Goal: Communication & Community: Answer question/provide support

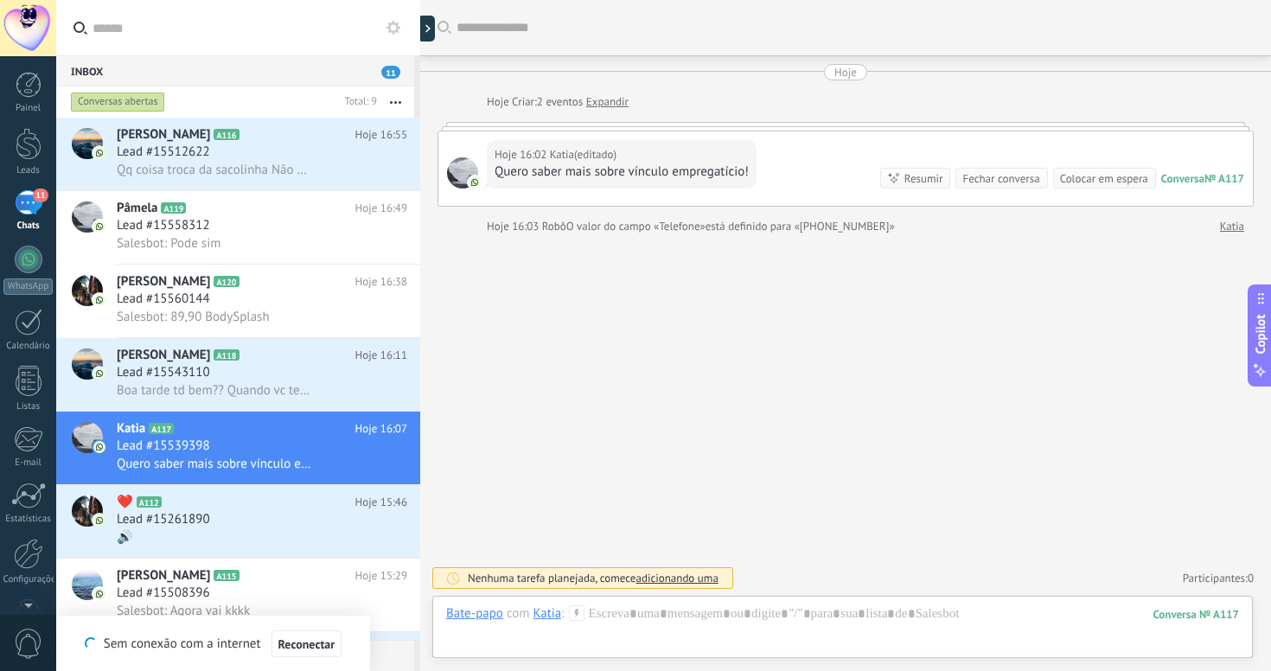
scroll to position [26, 0]
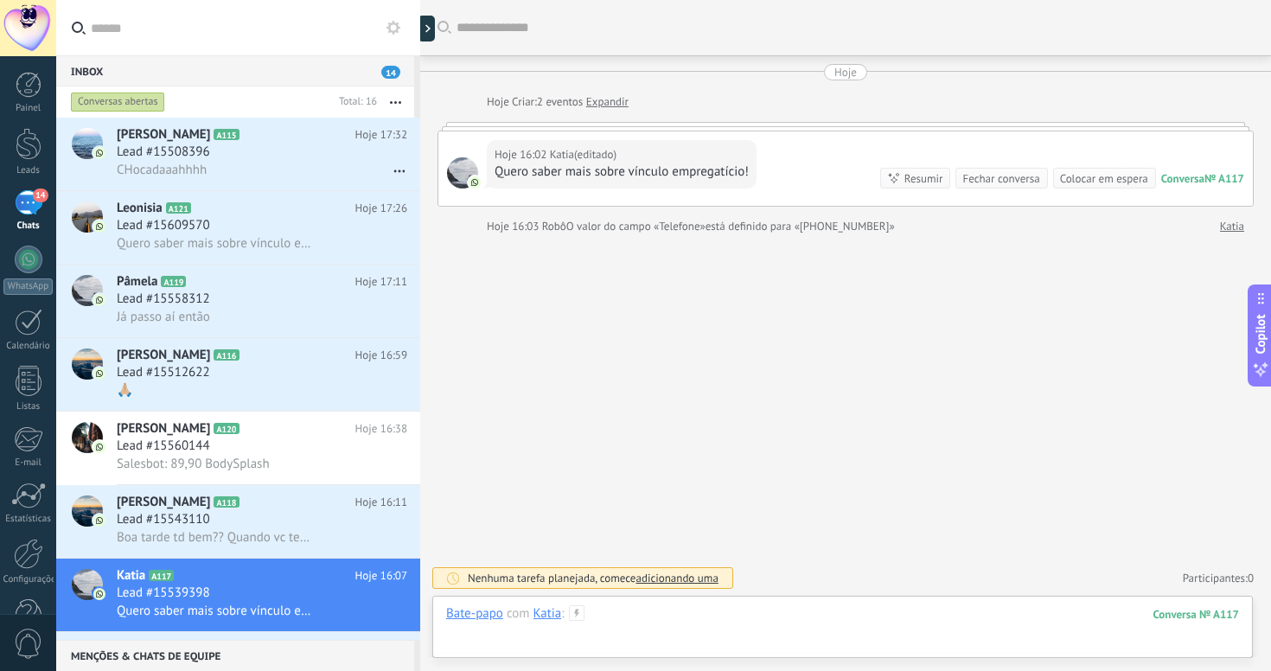
click at [834, 617] on div at bounding box center [842, 631] width 793 height 52
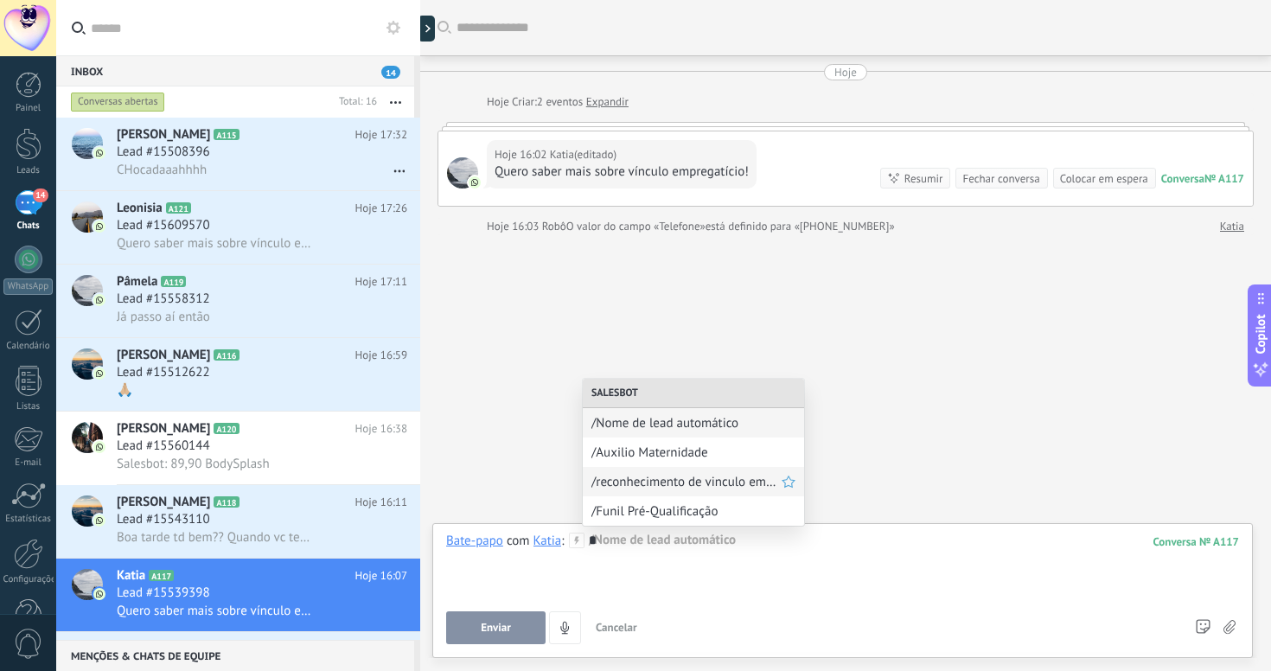
click at [724, 479] on span "/reconhecimento de vinculo empregatário" at bounding box center [686, 482] width 190 height 16
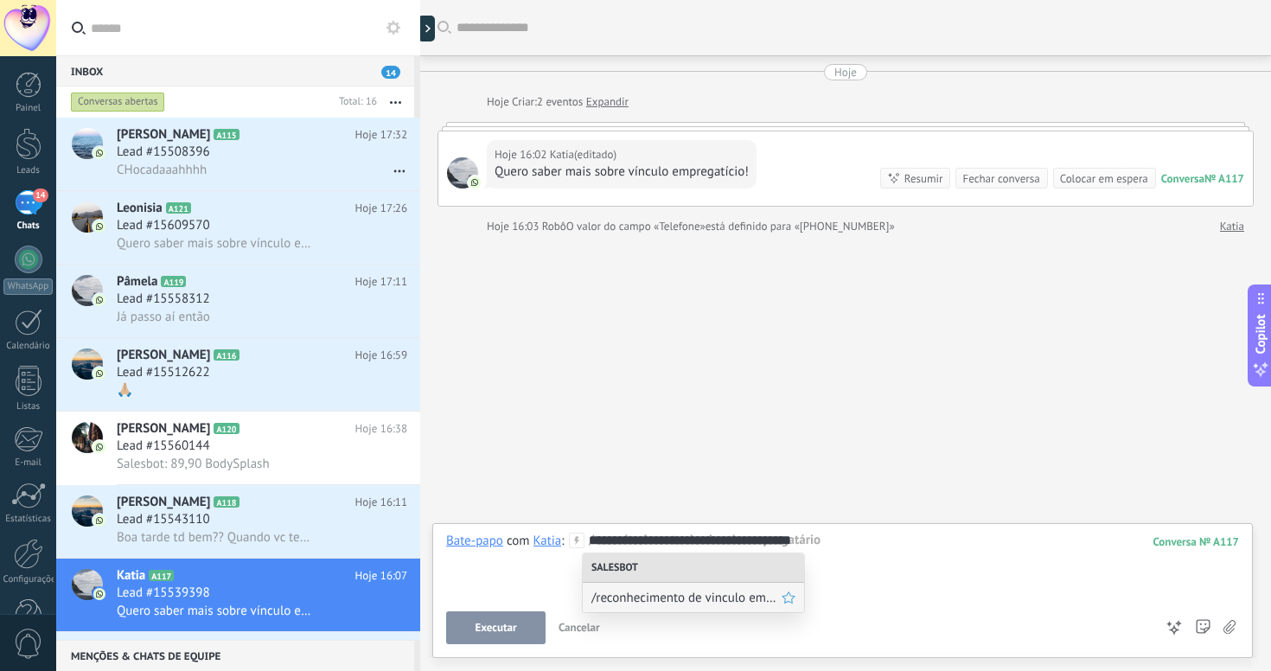
click at [732, 602] on span "/reconhecimento de vinculo empregatário" at bounding box center [686, 598] width 190 height 16
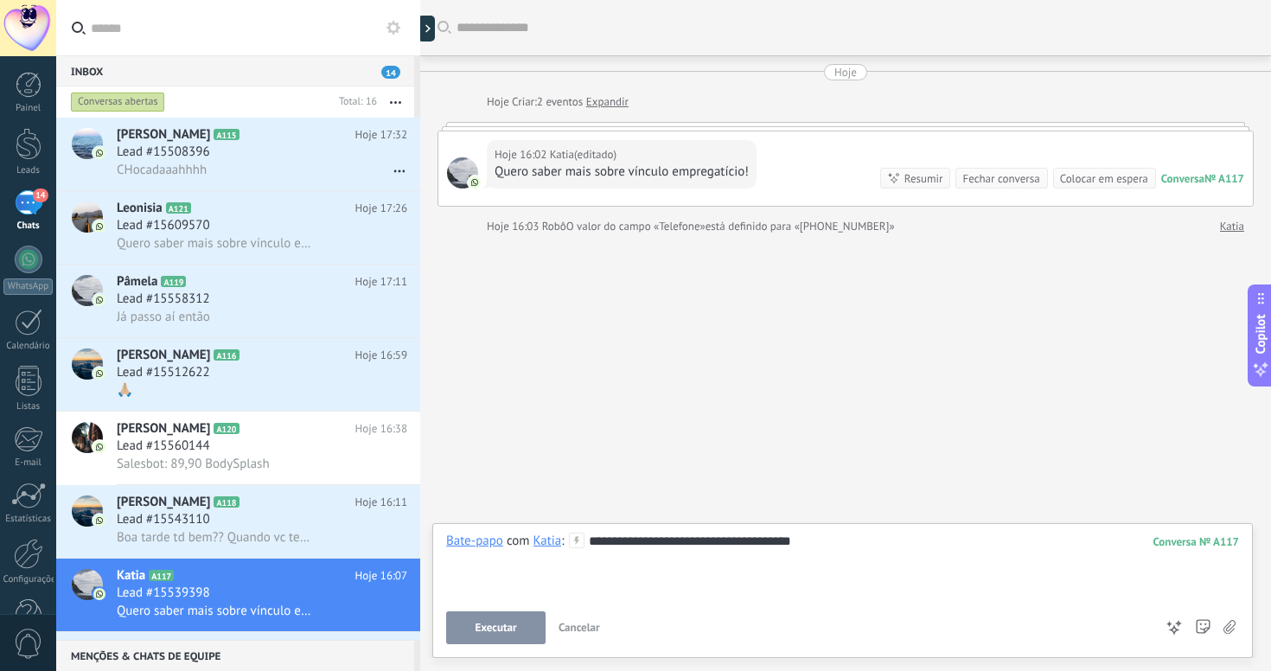
click at [488, 634] on span "Executar" at bounding box center [495, 628] width 41 height 12
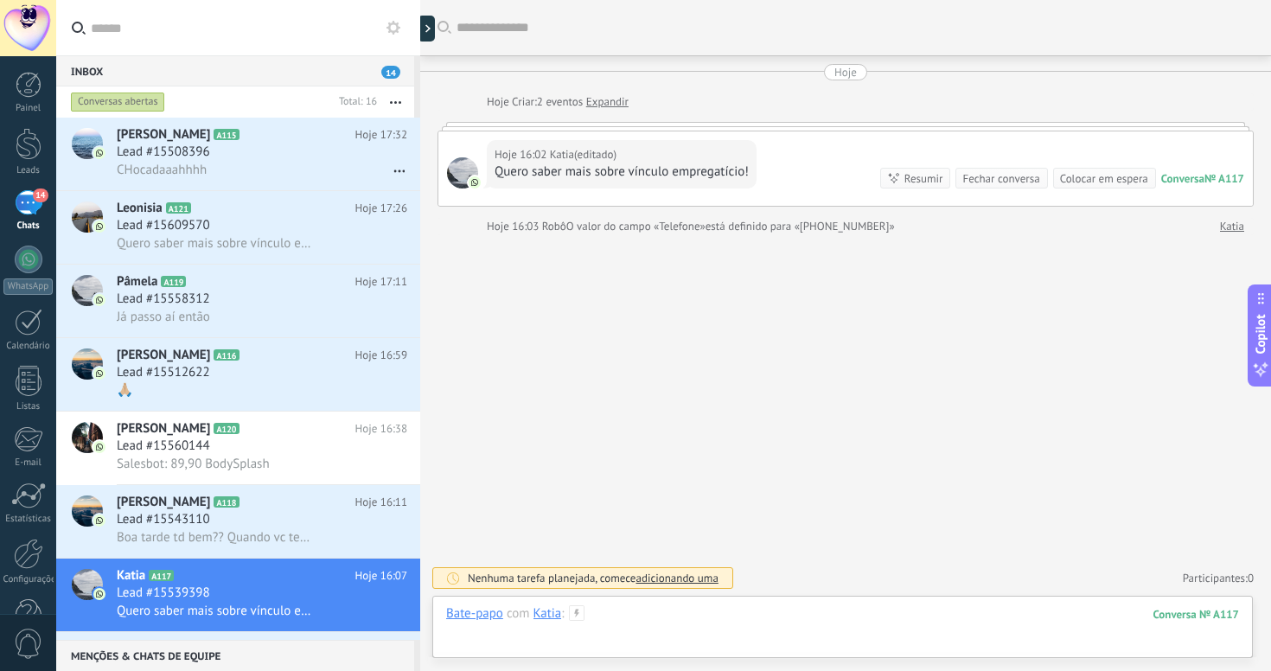
click at [642, 622] on div at bounding box center [842, 631] width 793 height 52
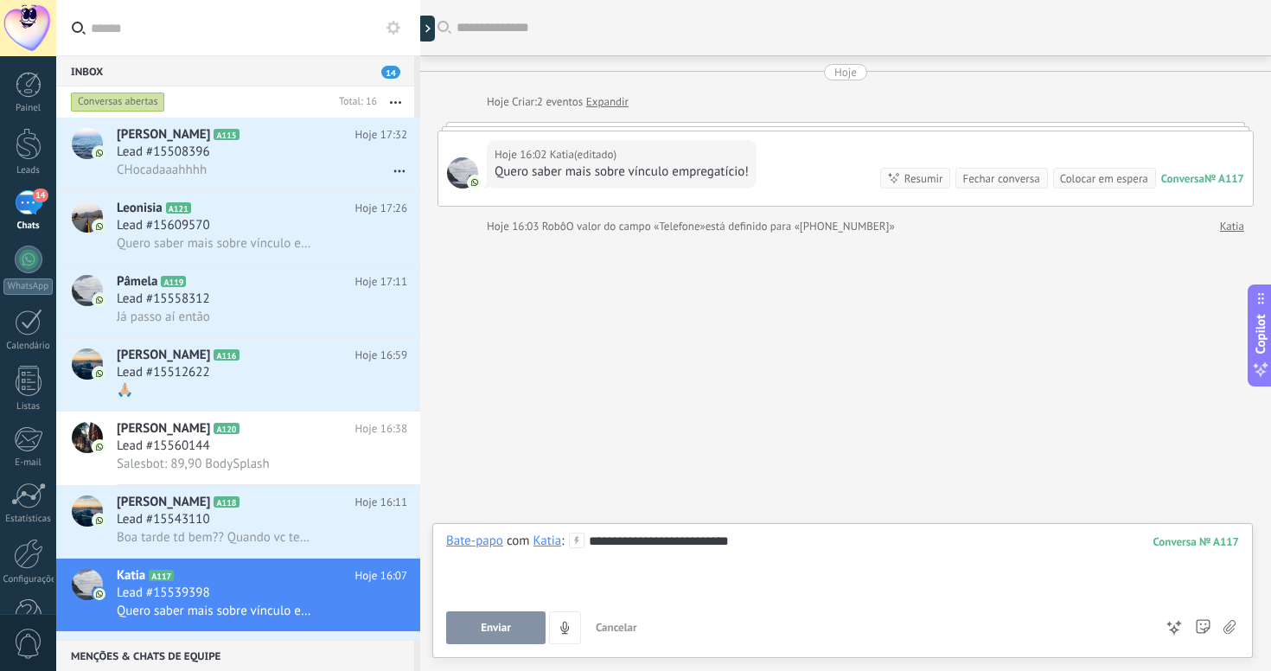
click at [497, 633] on span "Enviar" at bounding box center [496, 628] width 30 height 12
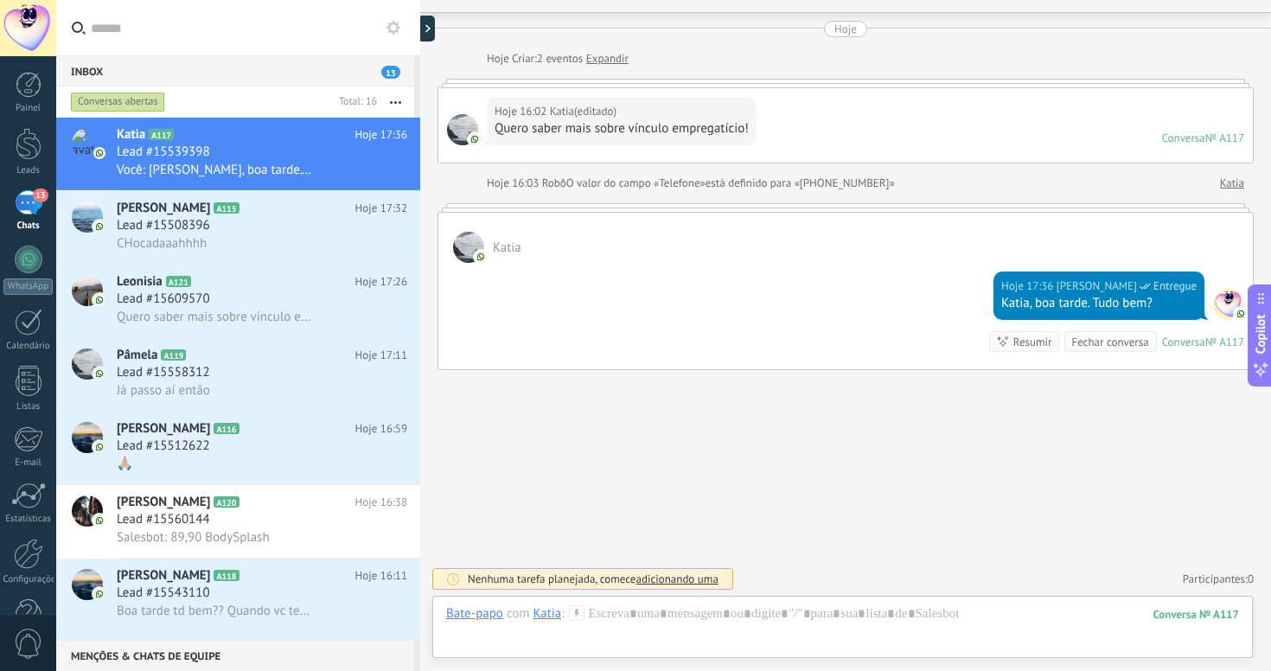
click at [664, 602] on div "Bate-papo E-mail Nota Tarefa Bate-papo com Katia : 117 Enviar Cancelar Rastrear…" at bounding box center [842, 627] width 820 height 62
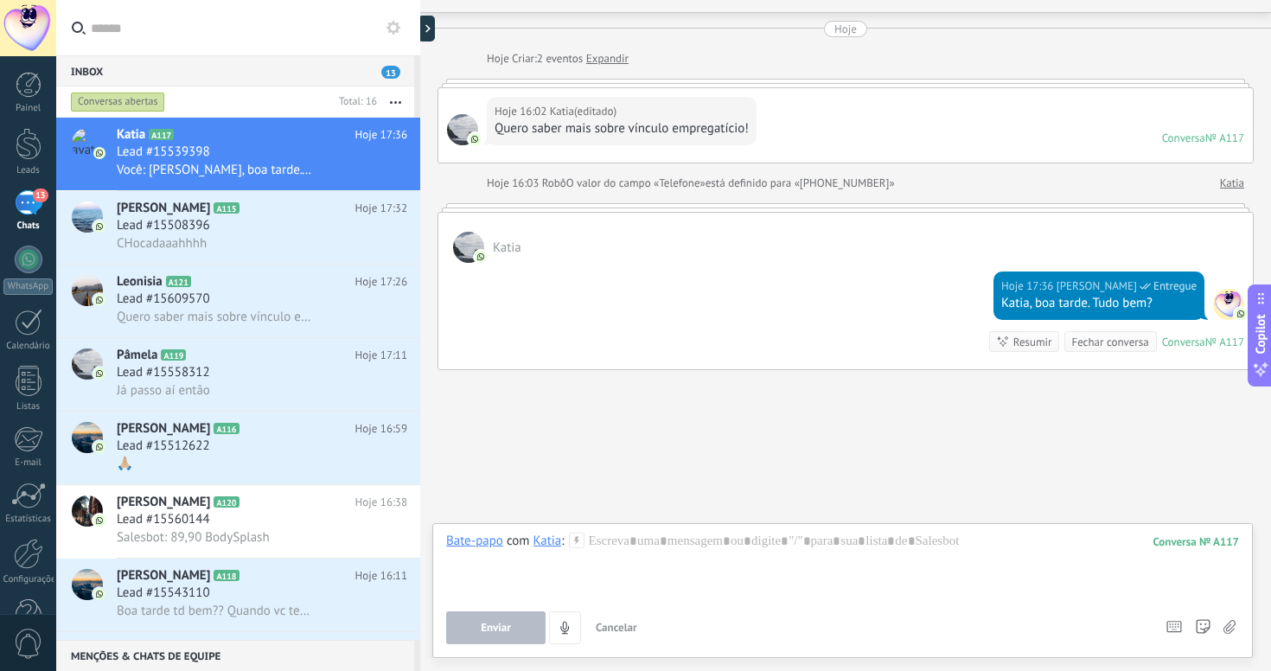
click at [664, 601] on div "Bate-papo com Katia : 117 Enviar Cancelar Rastrear cliques em links ? Reduzir l…" at bounding box center [842, 589] width 793 height 112
click at [845, 554] on div at bounding box center [842, 566] width 793 height 66
click at [591, 534] on div "**********" at bounding box center [842, 566] width 793 height 66
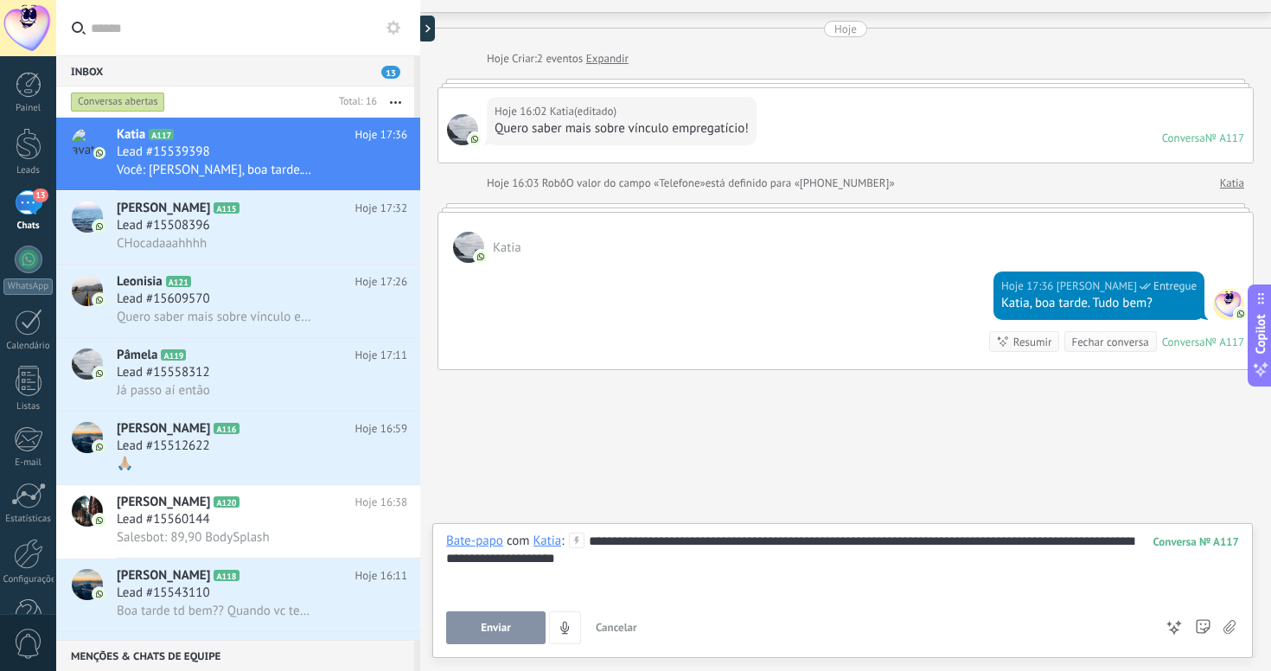
click at [495, 634] on span "Enviar" at bounding box center [496, 628] width 30 height 12
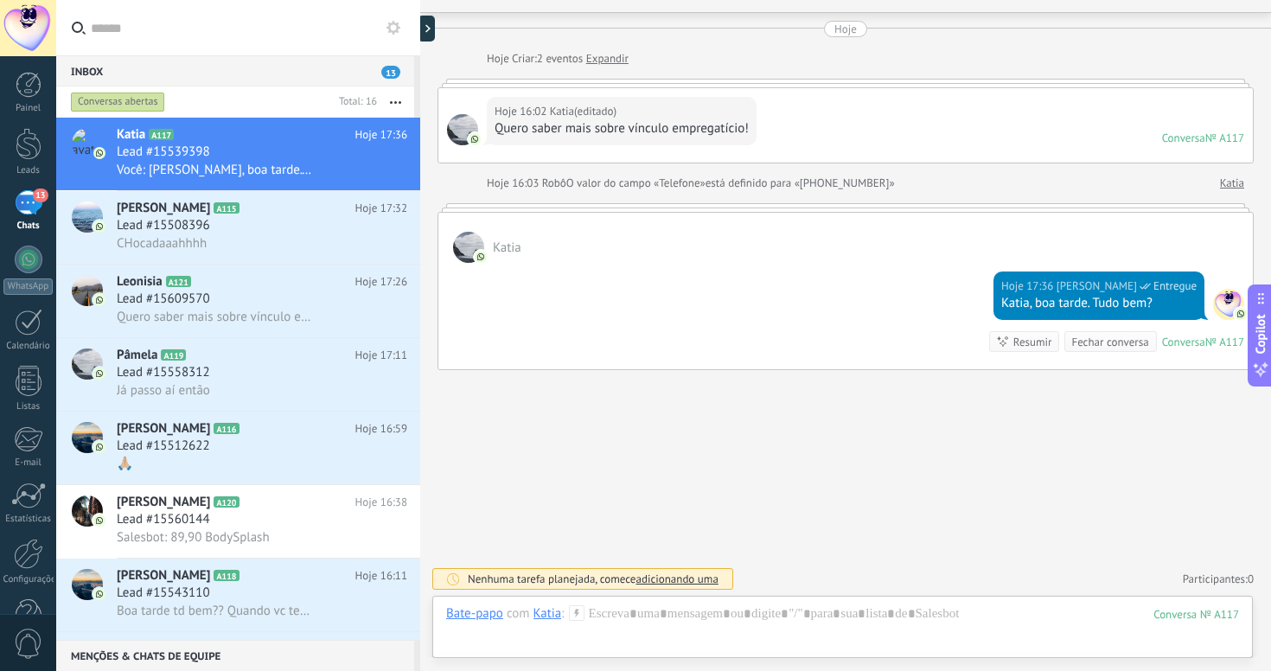
scroll to position [113, 0]
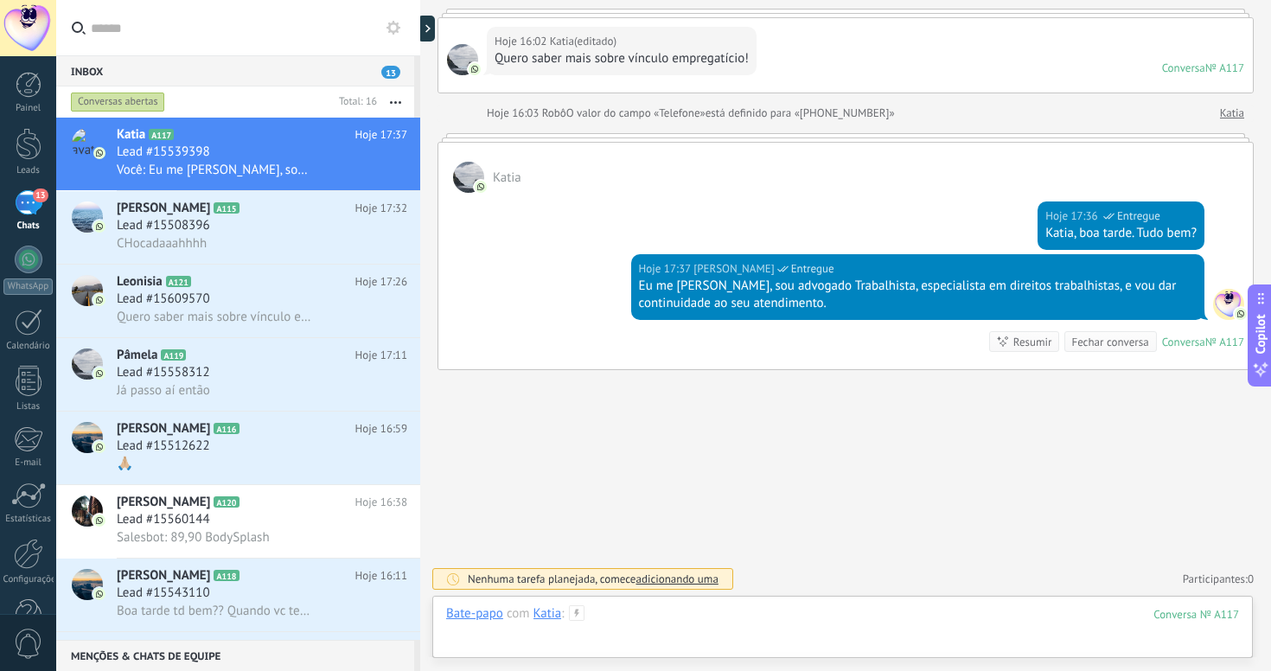
click at [648, 621] on div at bounding box center [842, 631] width 793 height 52
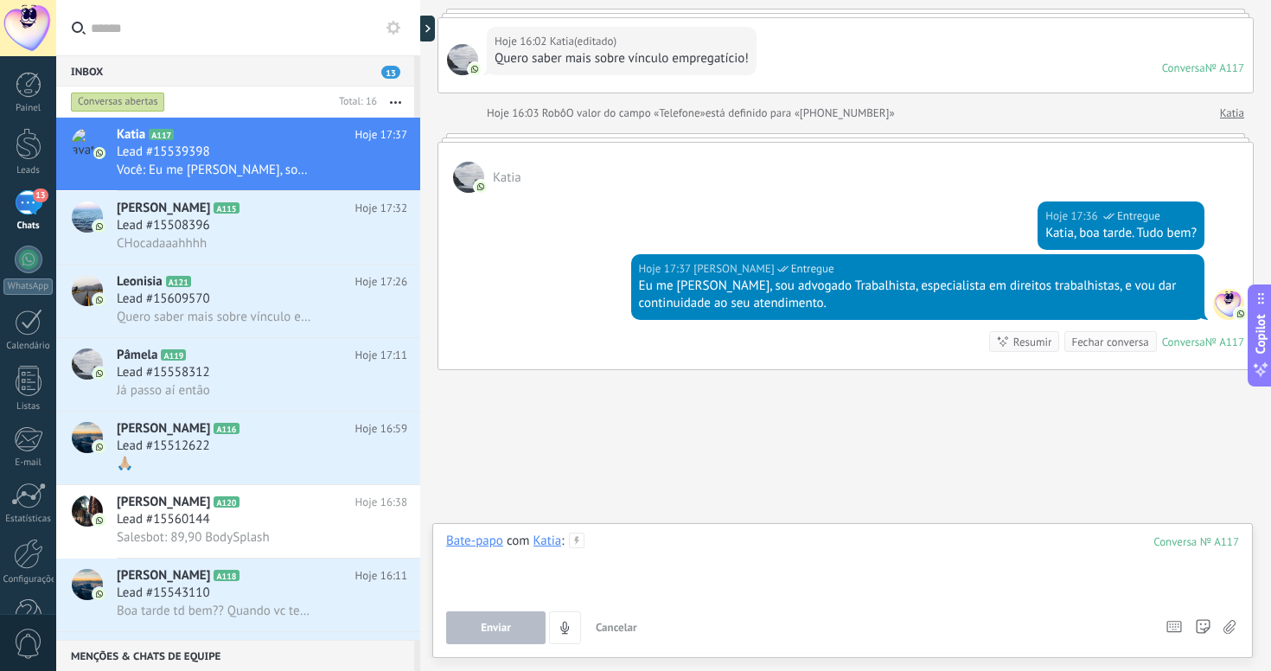
paste div
click at [496, 627] on span "Enviar" at bounding box center [496, 628] width 30 height 12
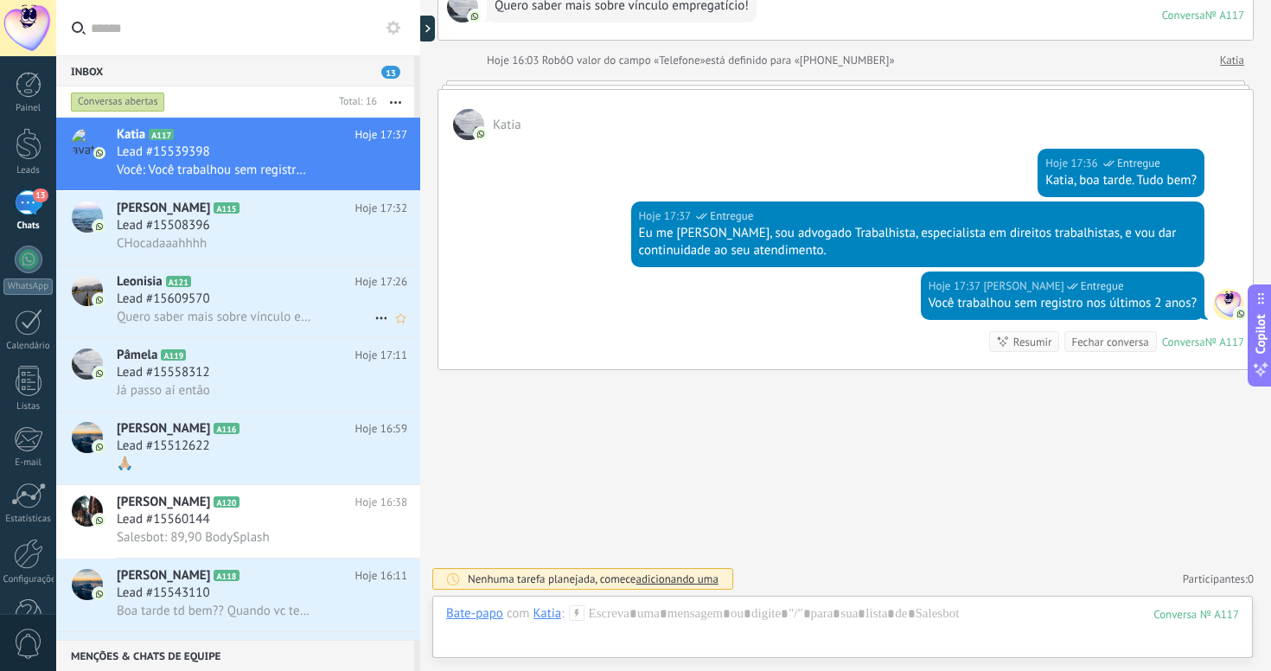
click at [229, 323] on span "Quero saber mais sobre vínculo empregatício!" at bounding box center [214, 317] width 195 height 16
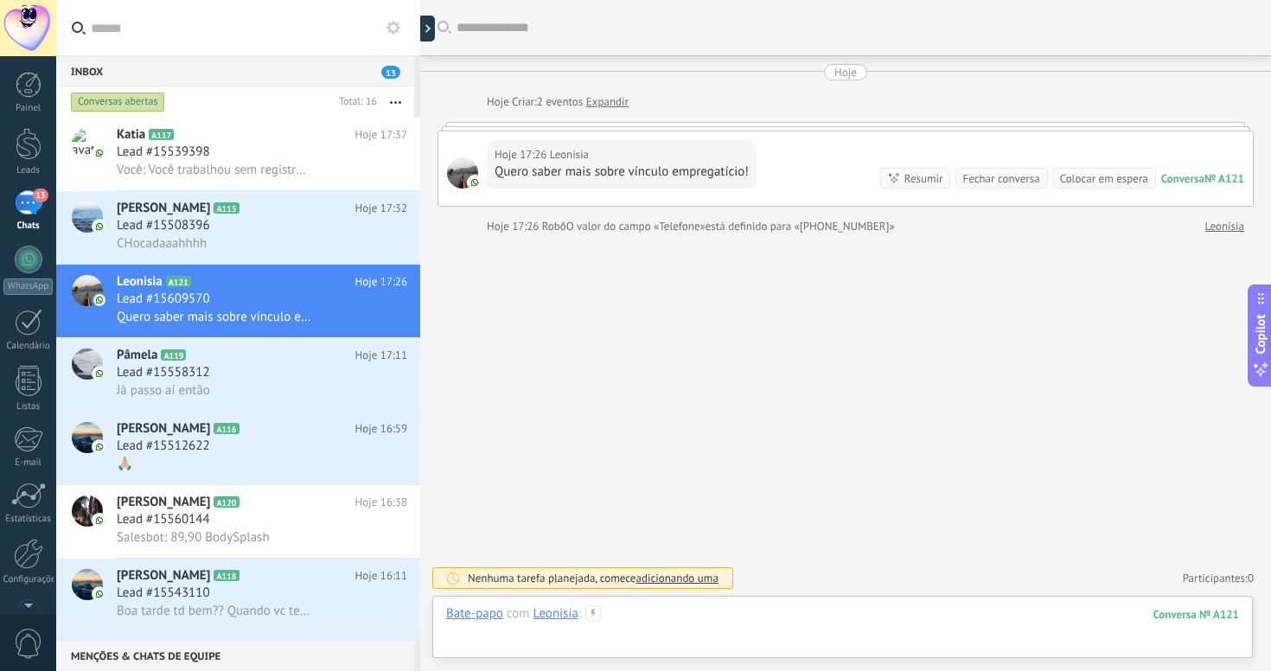
click at [725, 610] on div at bounding box center [842, 631] width 793 height 52
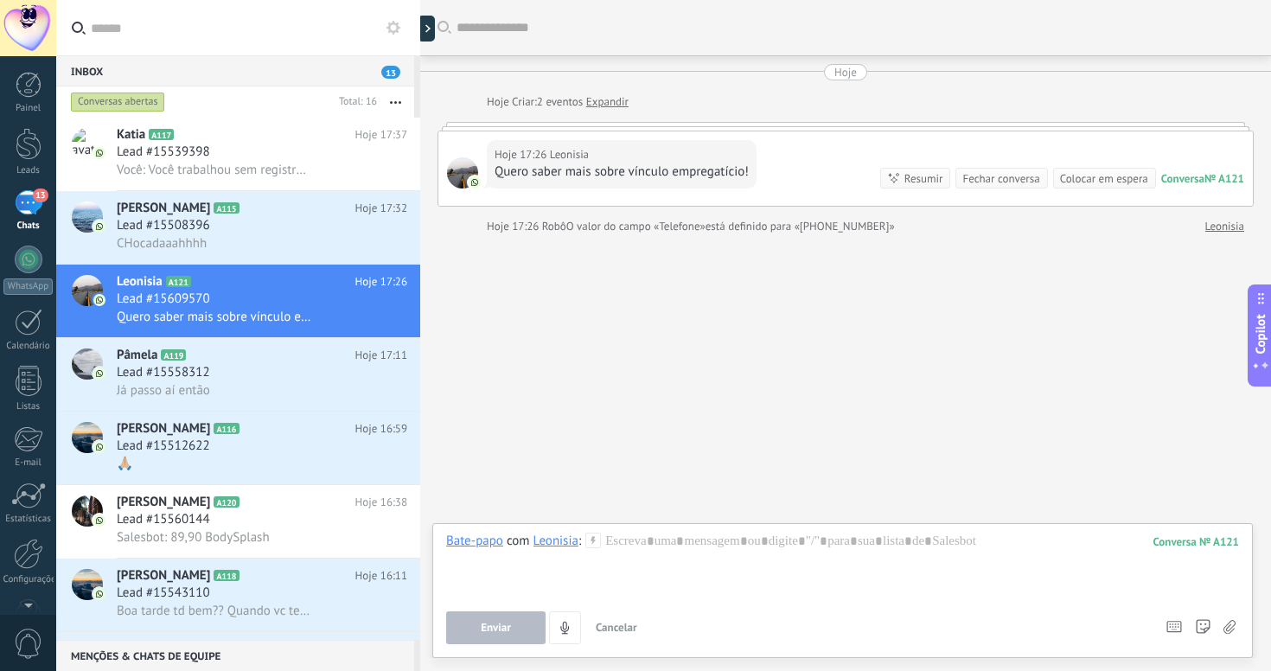
click at [599, 534] on icon at bounding box center [593, 541] width 16 height 16
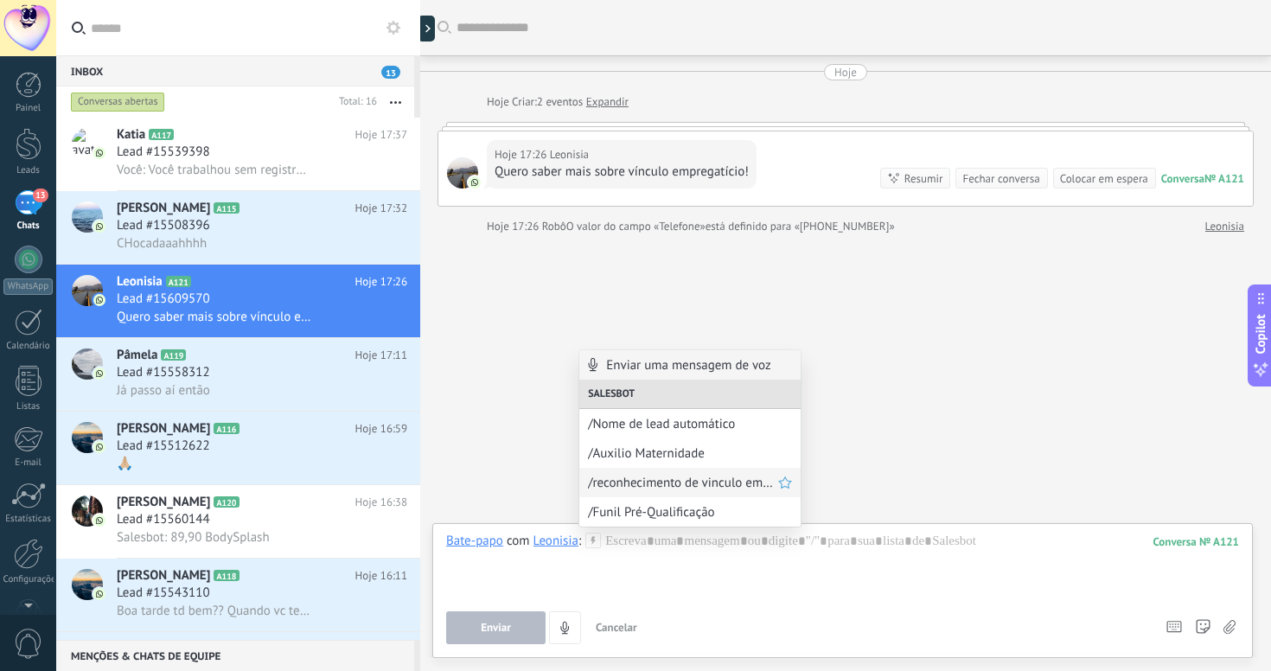
click at [640, 480] on span "/reconhecimento de vinculo empregatário" at bounding box center [683, 483] width 190 height 16
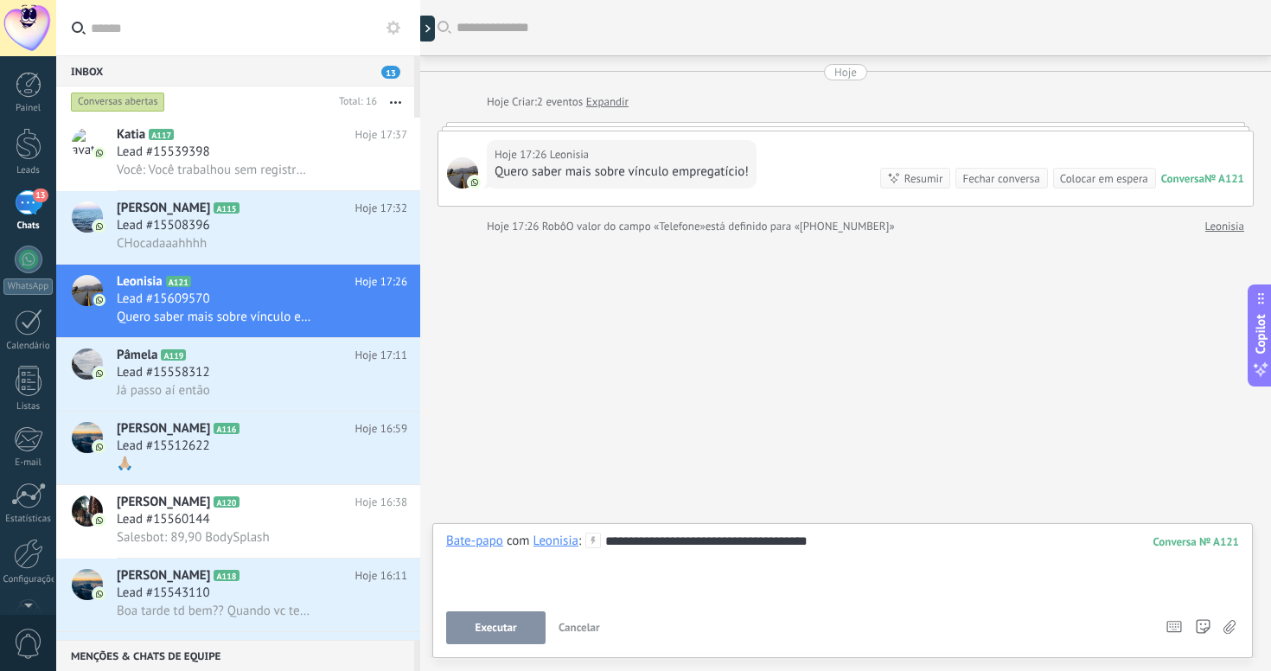
click at [508, 620] on button "Executar" at bounding box center [495, 627] width 99 height 33
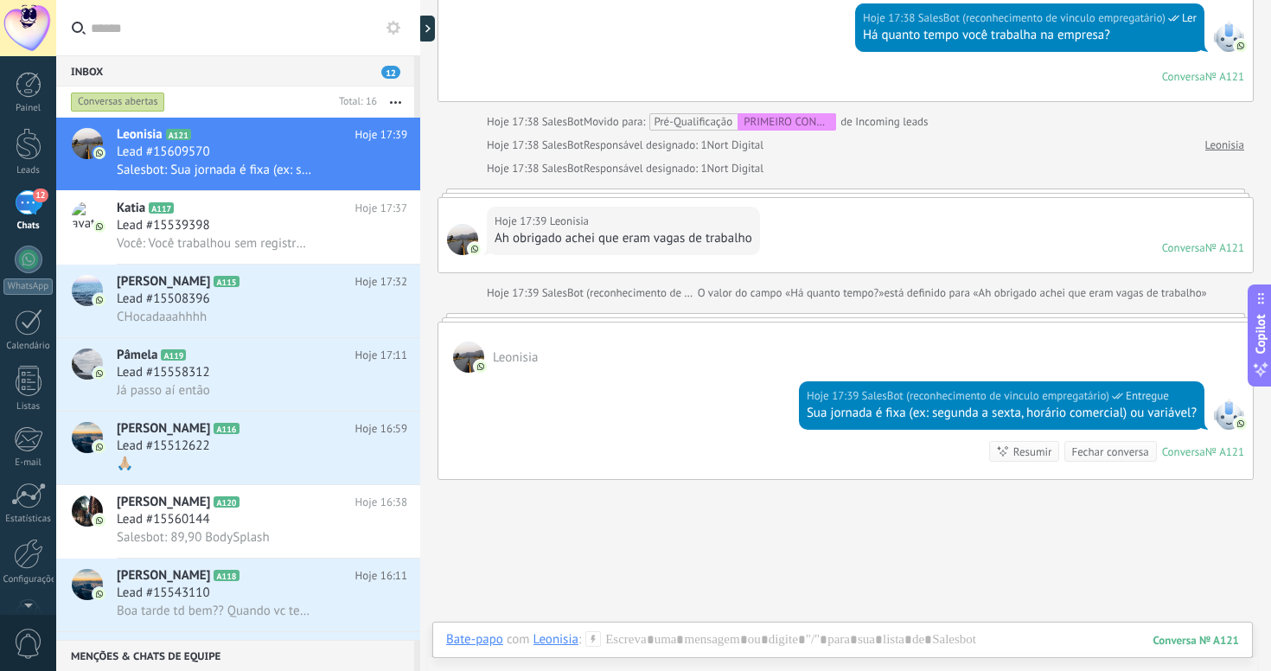
scroll to position [544, 0]
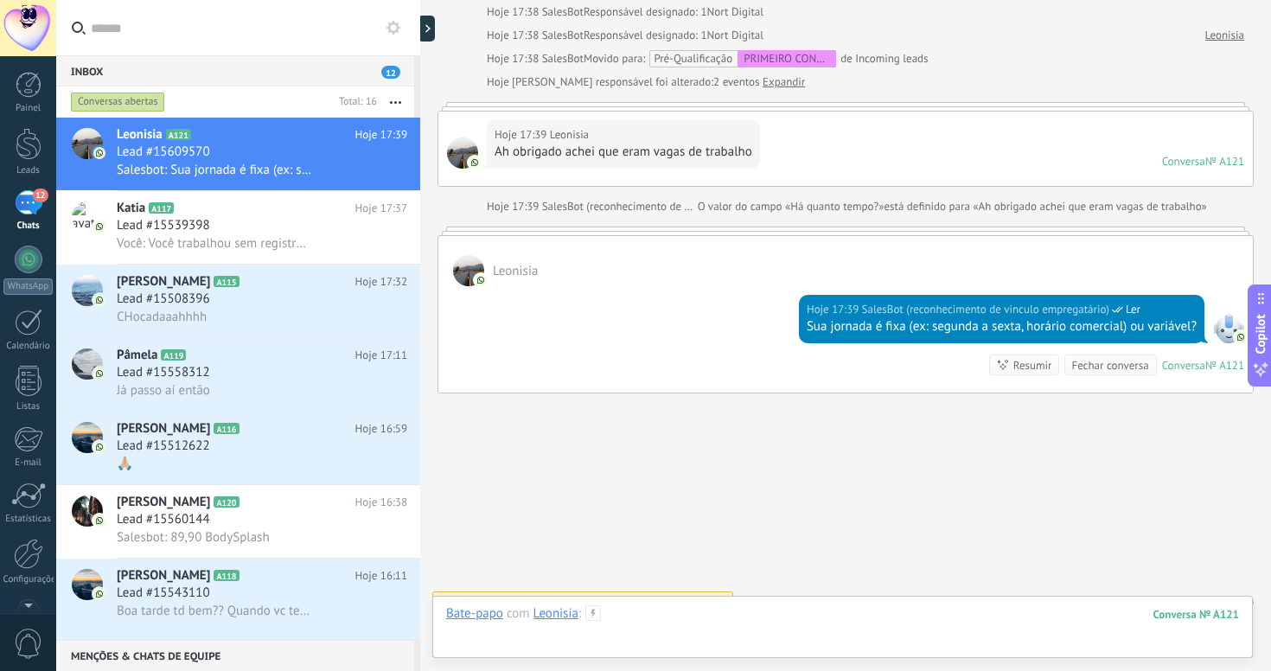
click at [725, 625] on div at bounding box center [842, 631] width 793 height 52
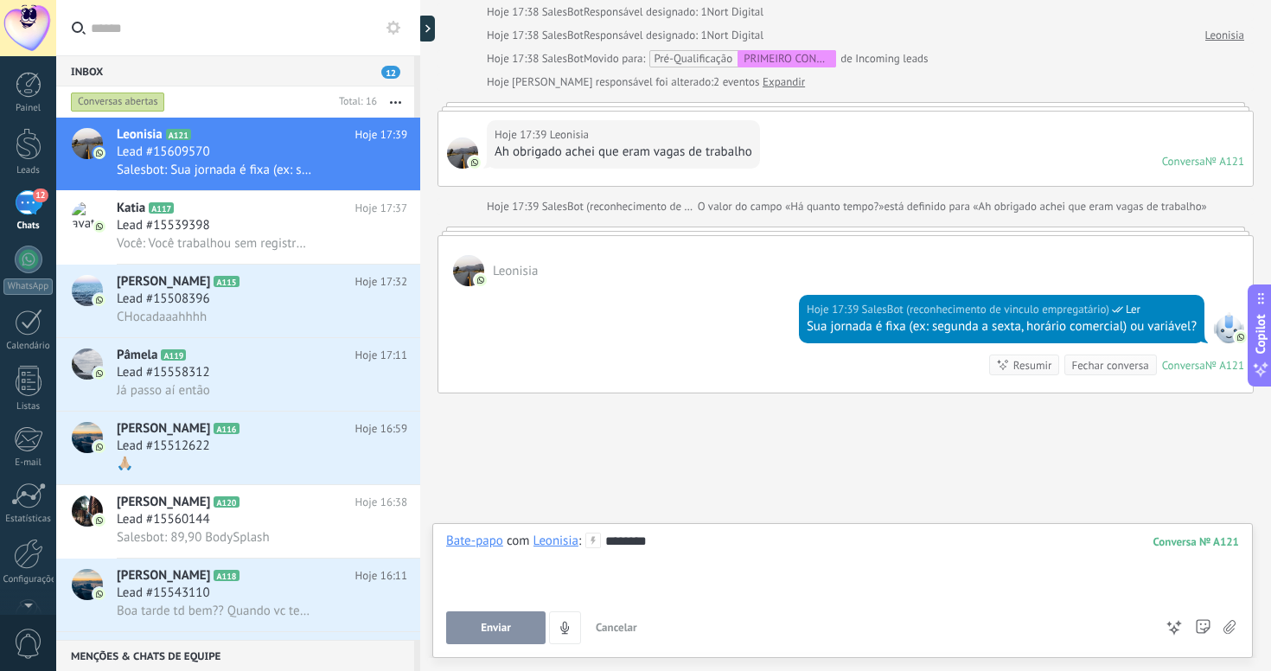
click at [506, 622] on span "Enviar" at bounding box center [496, 628] width 30 height 12
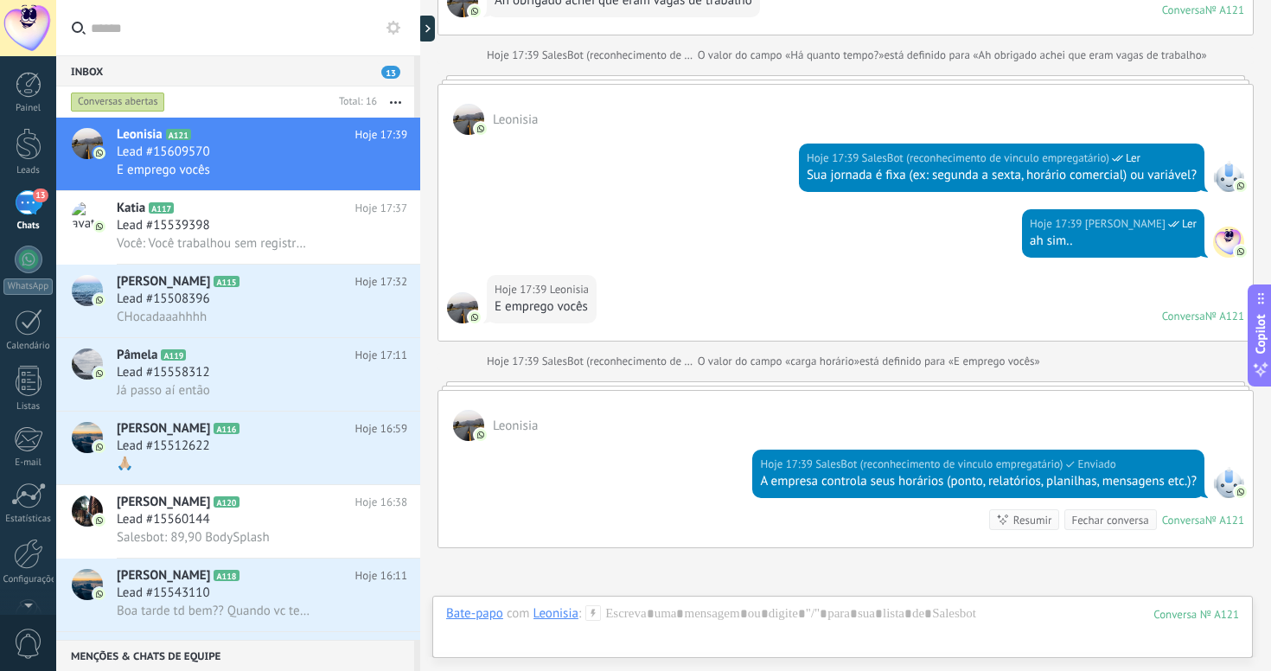
scroll to position [684, 0]
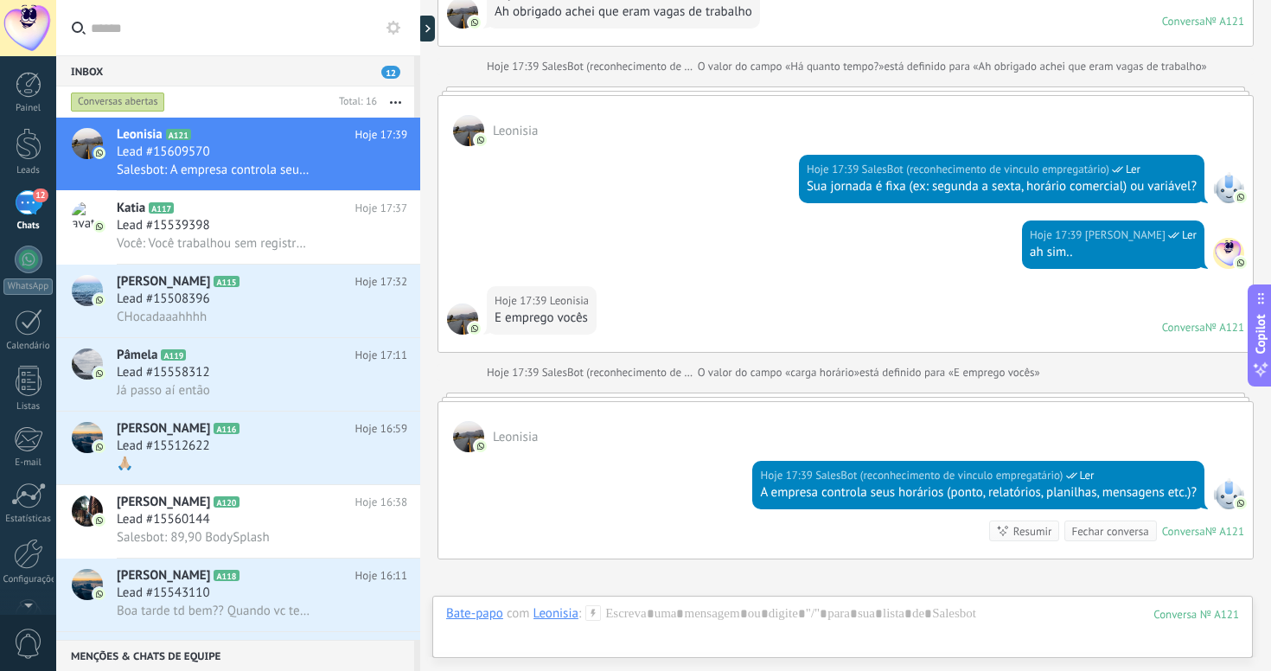
click at [592, 608] on icon at bounding box center [593, 613] width 16 height 16
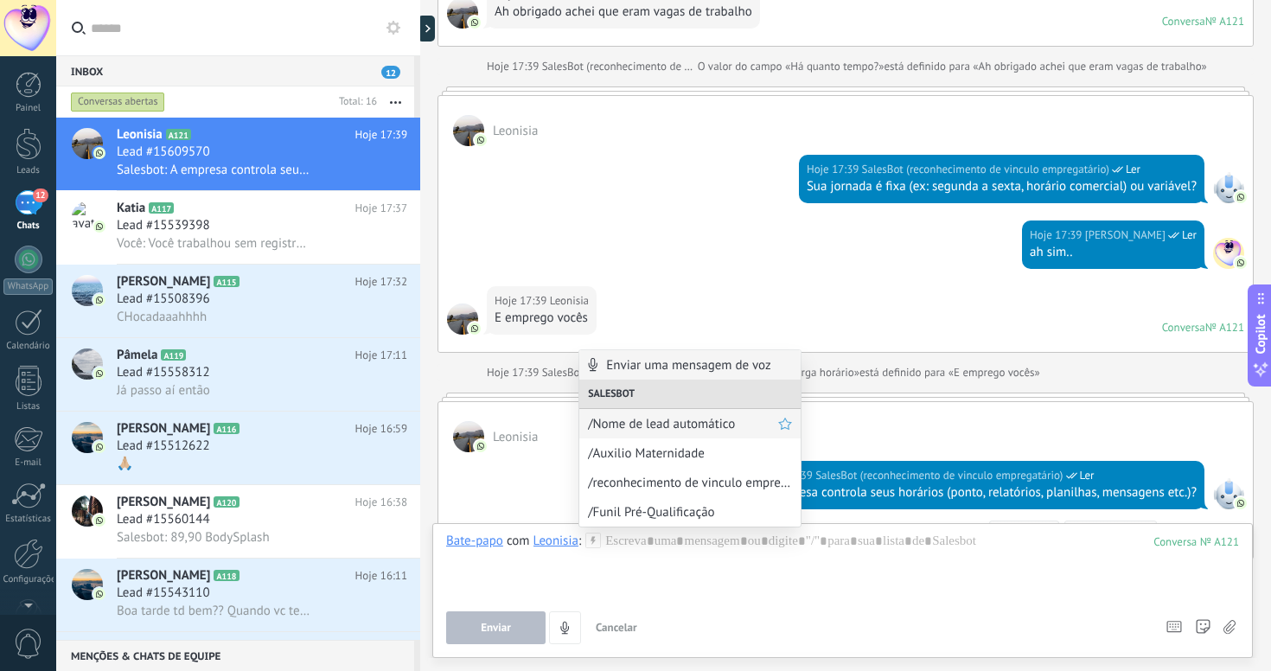
click at [654, 425] on span "/Nome de lead automático" at bounding box center [683, 424] width 190 height 16
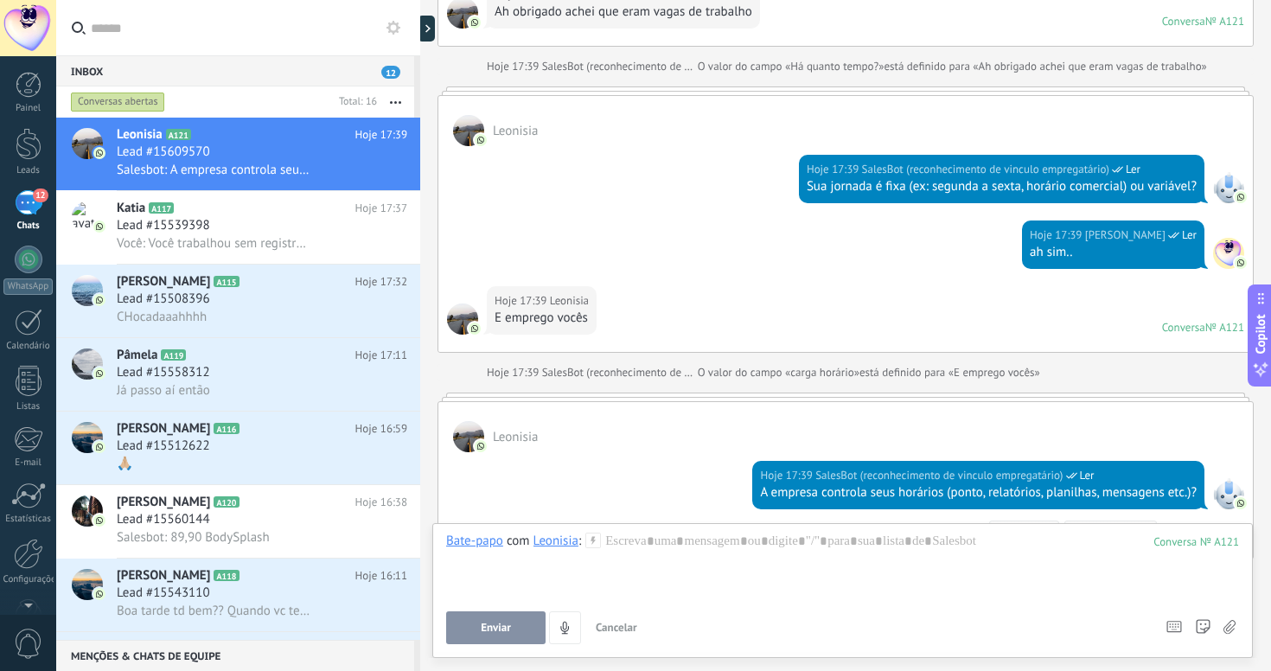
click at [1222, 488] on div at bounding box center [1228, 493] width 31 height 31
click at [814, 563] on div at bounding box center [842, 566] width 793 height 66
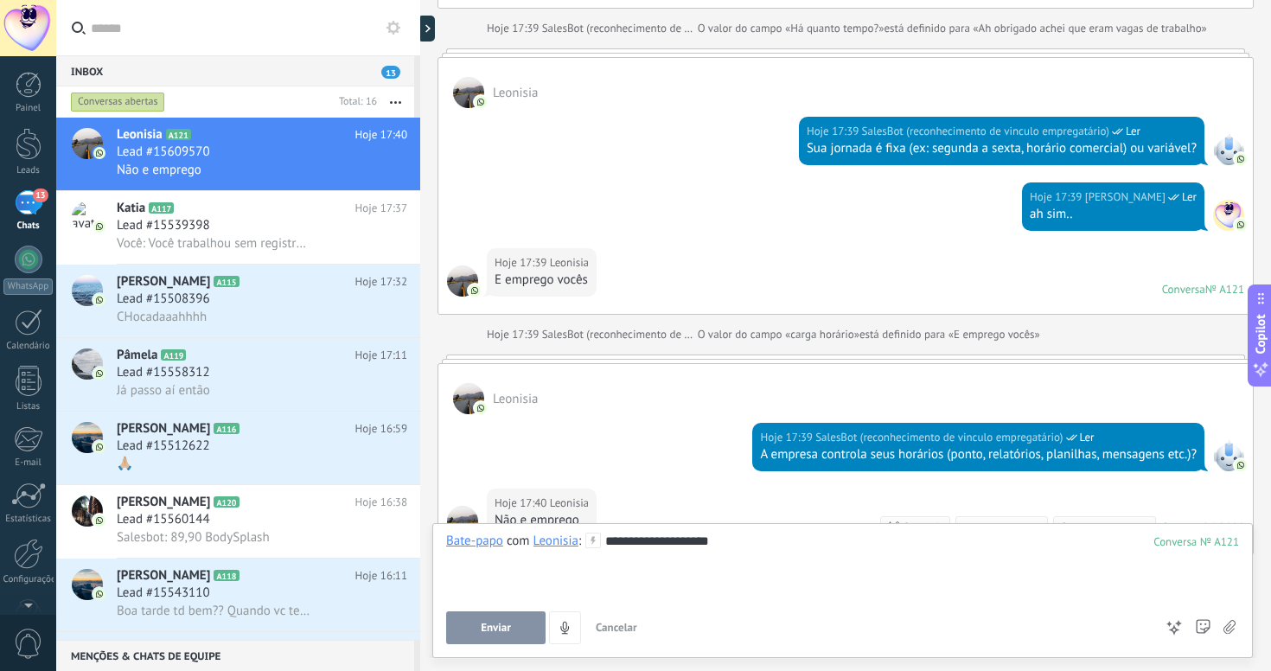
scroll to position [739, 0]
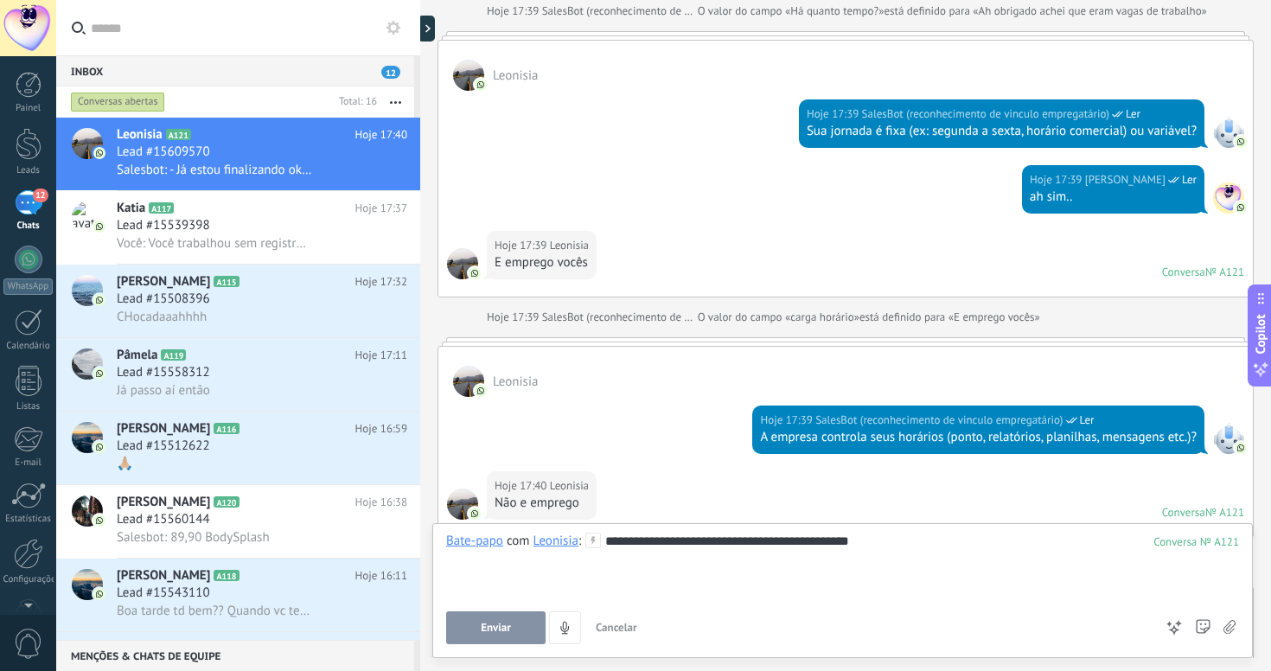
click at [501, 621] on button "Enviar" at bounding box center [495, 627] width 99 height 33
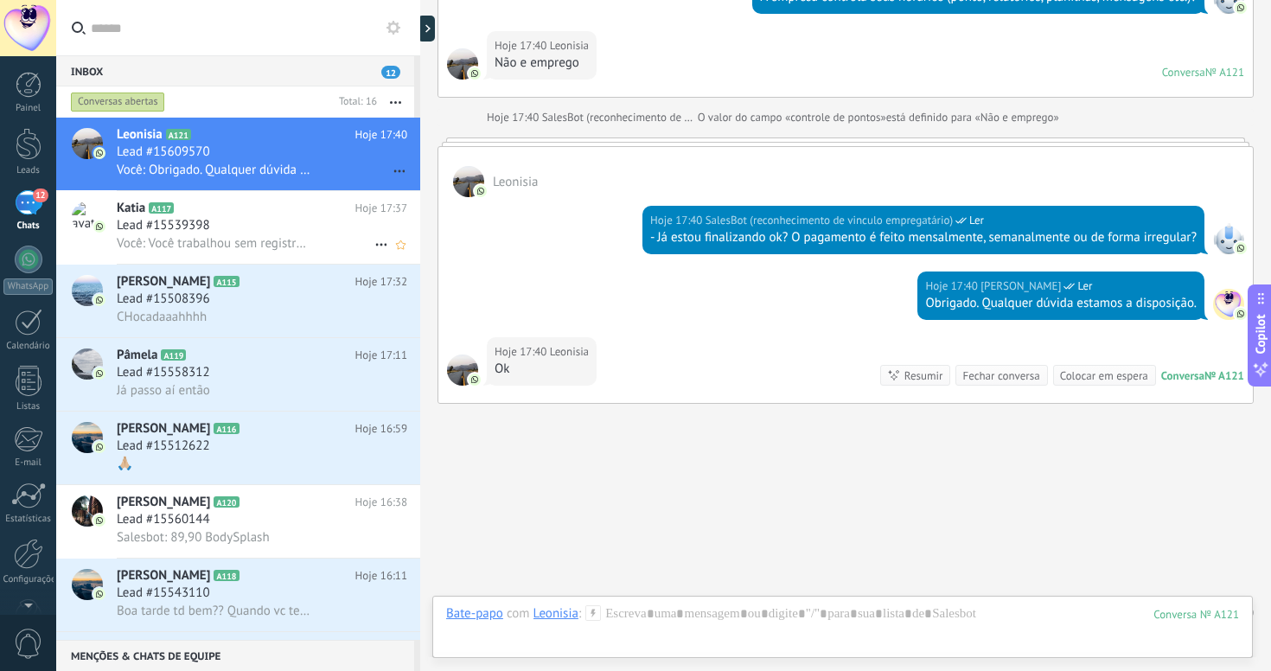
scroll to position [1213, 0]
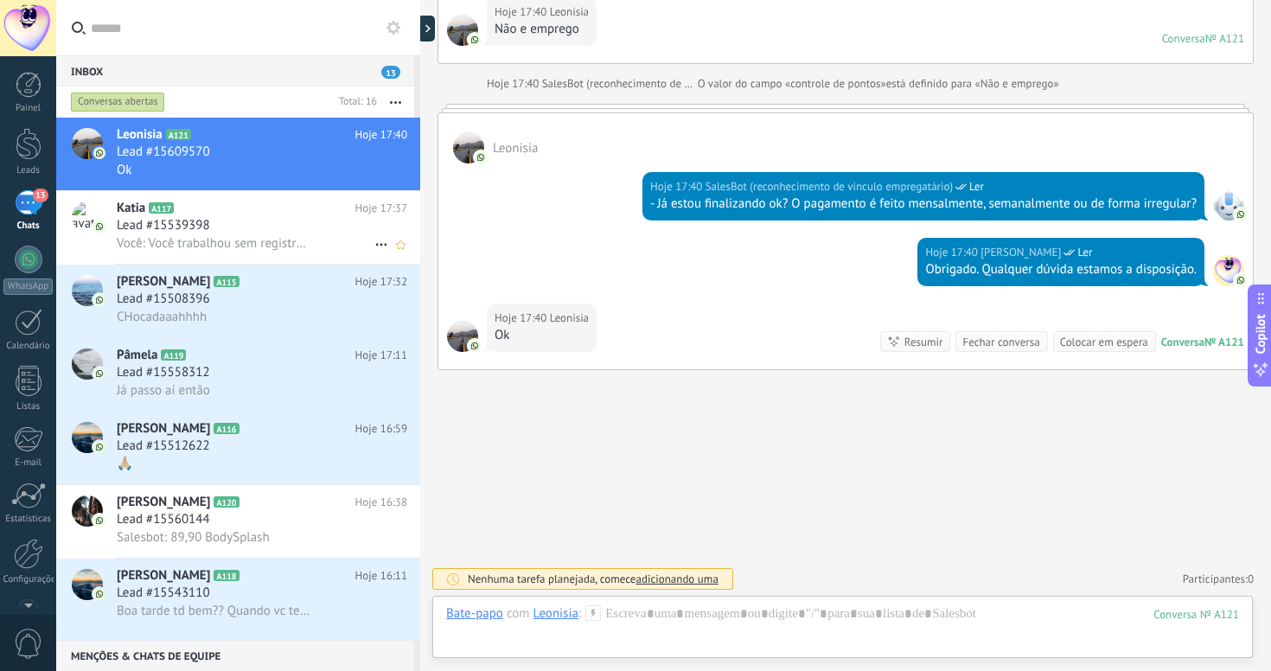
click at [274, 230] on div "Lead #15539398" at bounding box center [262, 225] width 290 height 17
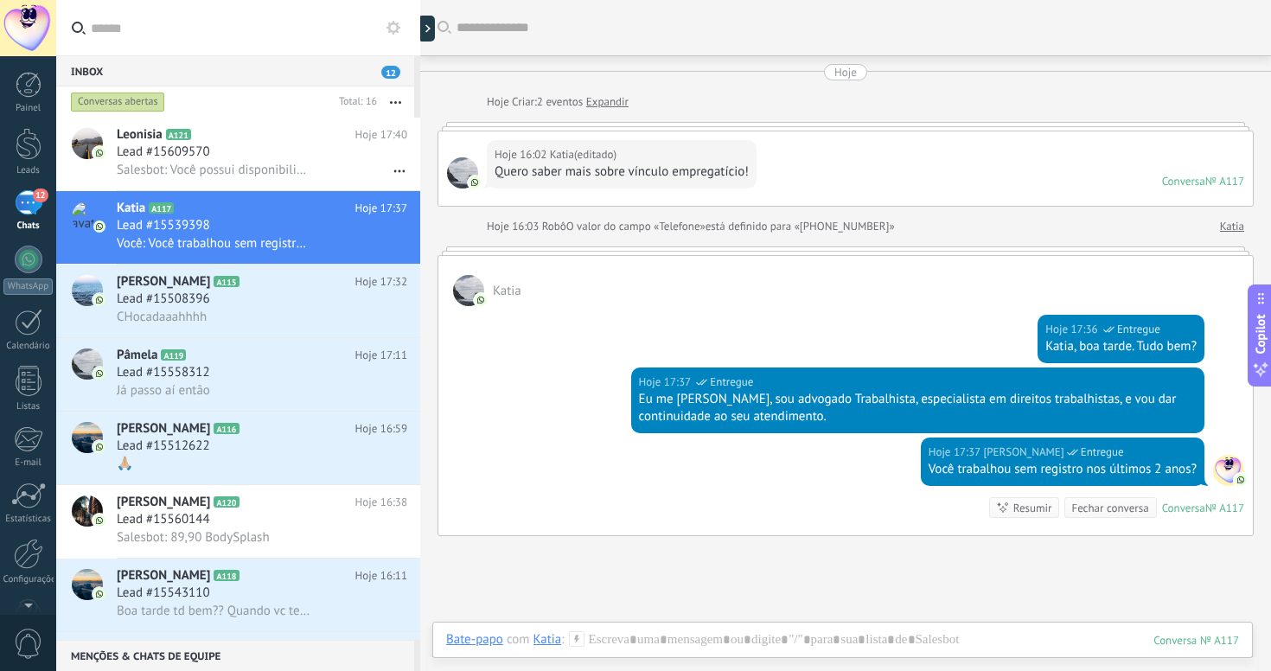
click at [268, 73] on div "Inbox 12" at bounding box center [235, 70] width 358 height 31
click at [386, 66] on span "12" at bounding box center [390, 72] width 19 height 13
click at [249, 299] on div "Lead #15508396" at bounding box center [262, 298] width 290 height 17
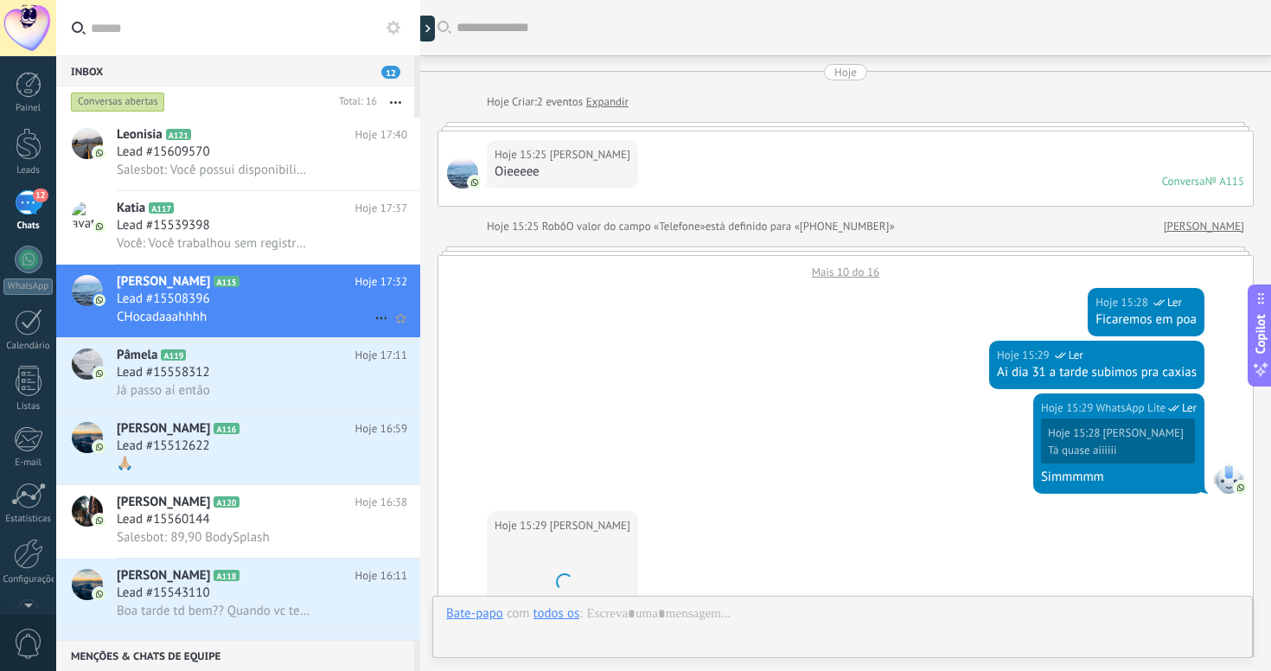
scroll to position [757, 0]
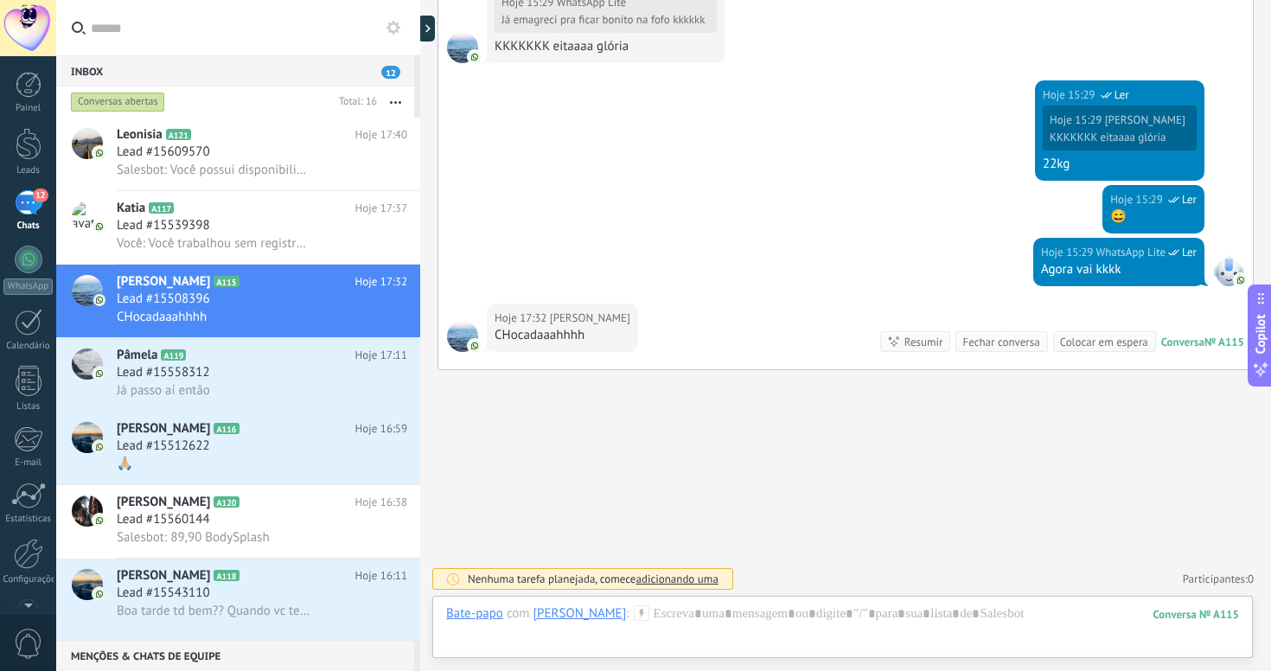
click at [519, 344] on div "Hoje 17:32 [PERSON_NAME] CHocadaaahhhh" at bounding box center [562, 327] width 151 height 48
click at [738, 615] on div at bounding box center [842, 631] width 793 height 52
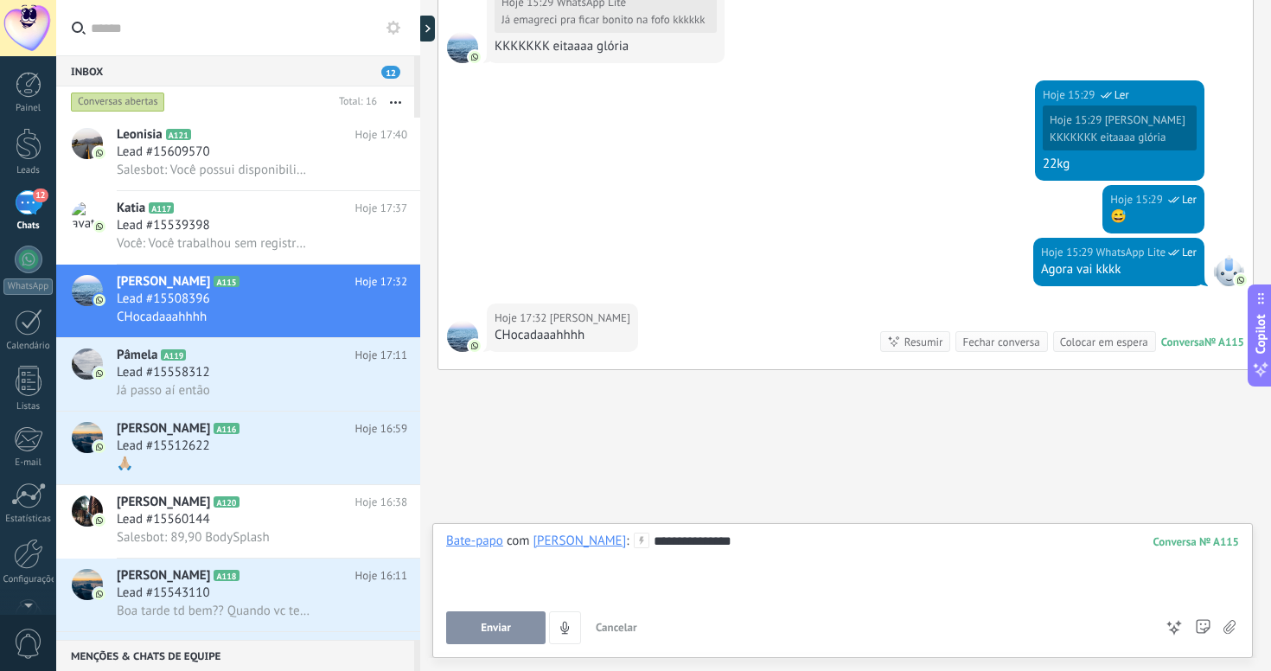
click at [488, 634] on span "Enviar" at bounding box center [496, 628] width 30 height 12
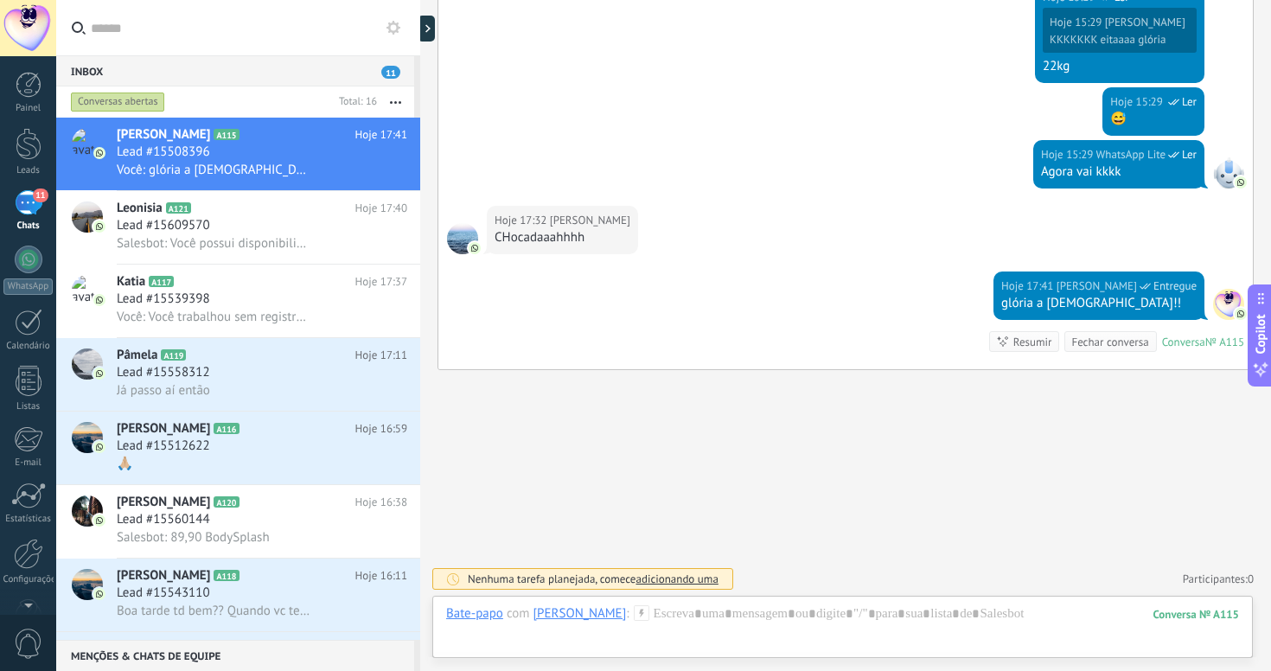
click at [33, 204] on div "11" at bounding box center [29, 202] width 28 height 25
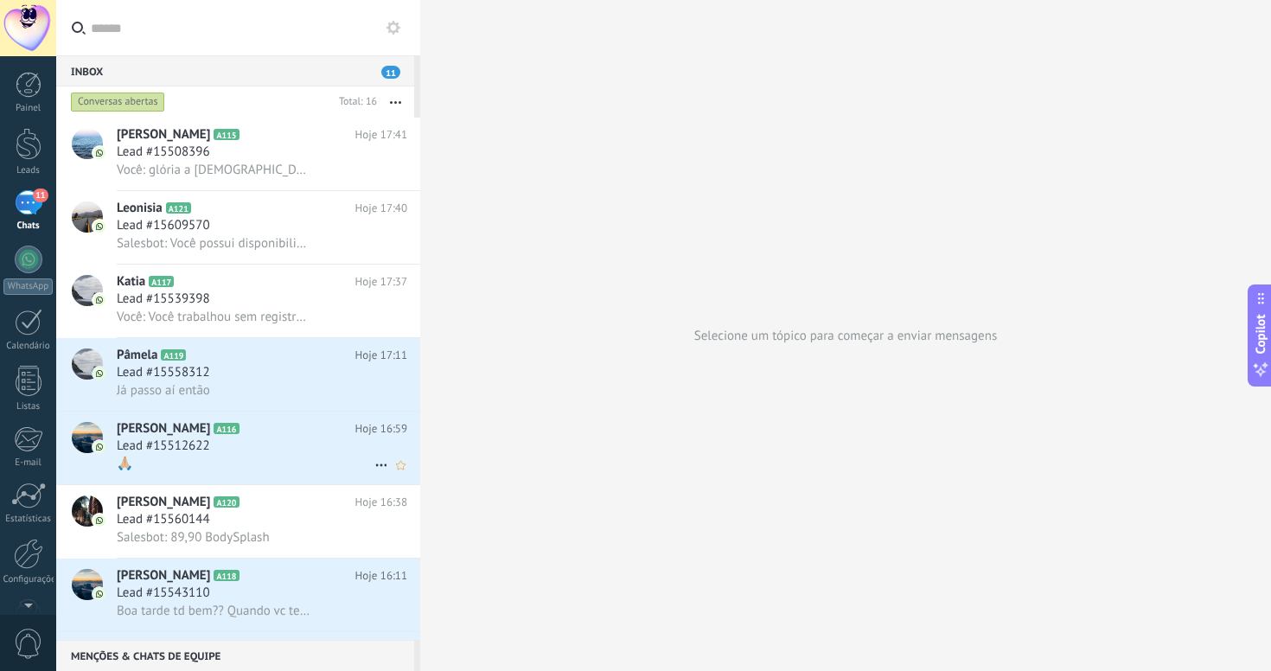
click at [204, 455] on span "Lead #15512622" at bounding box center [163, 445] width 93 height 17
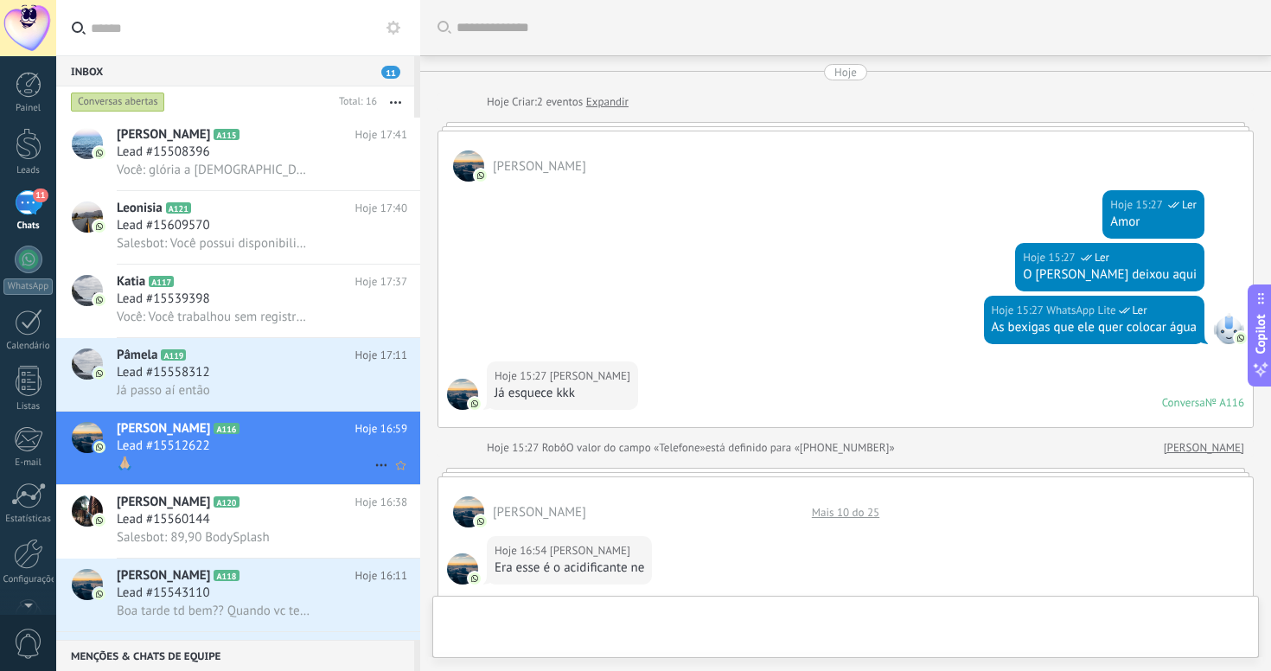
scroll to position [750, 0]
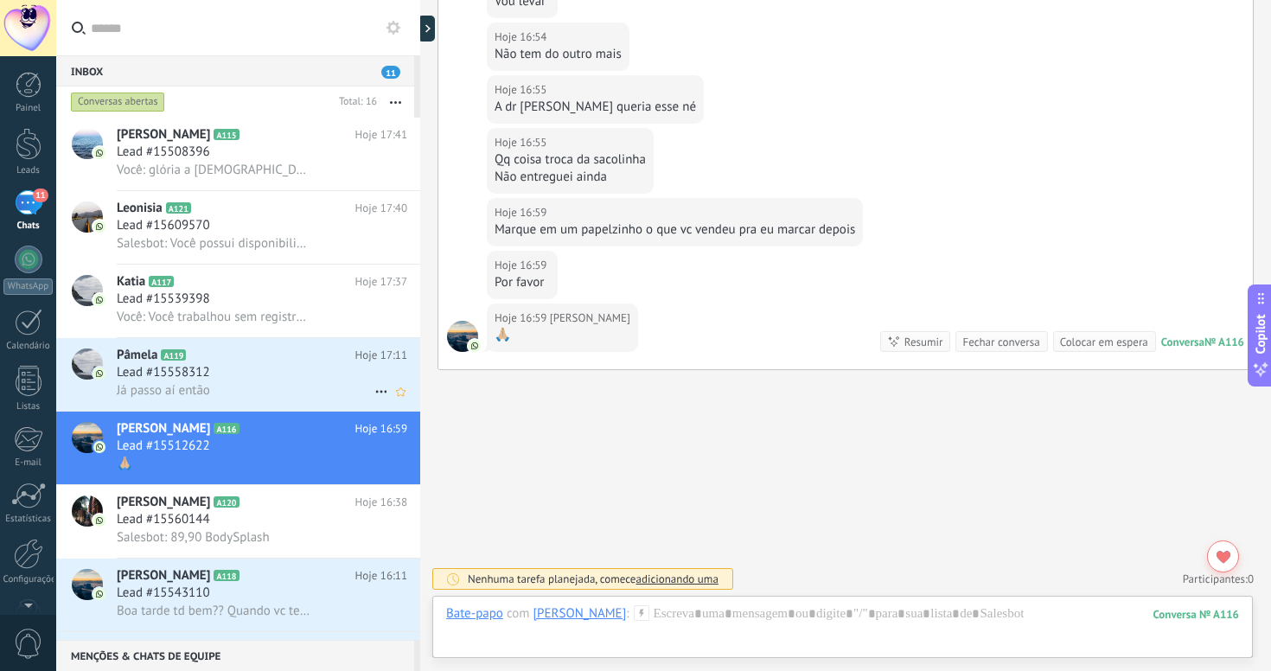
click at [211, 379] on h3 "Lead #15558312" at bounding box center [168, 372] width 102 height 17
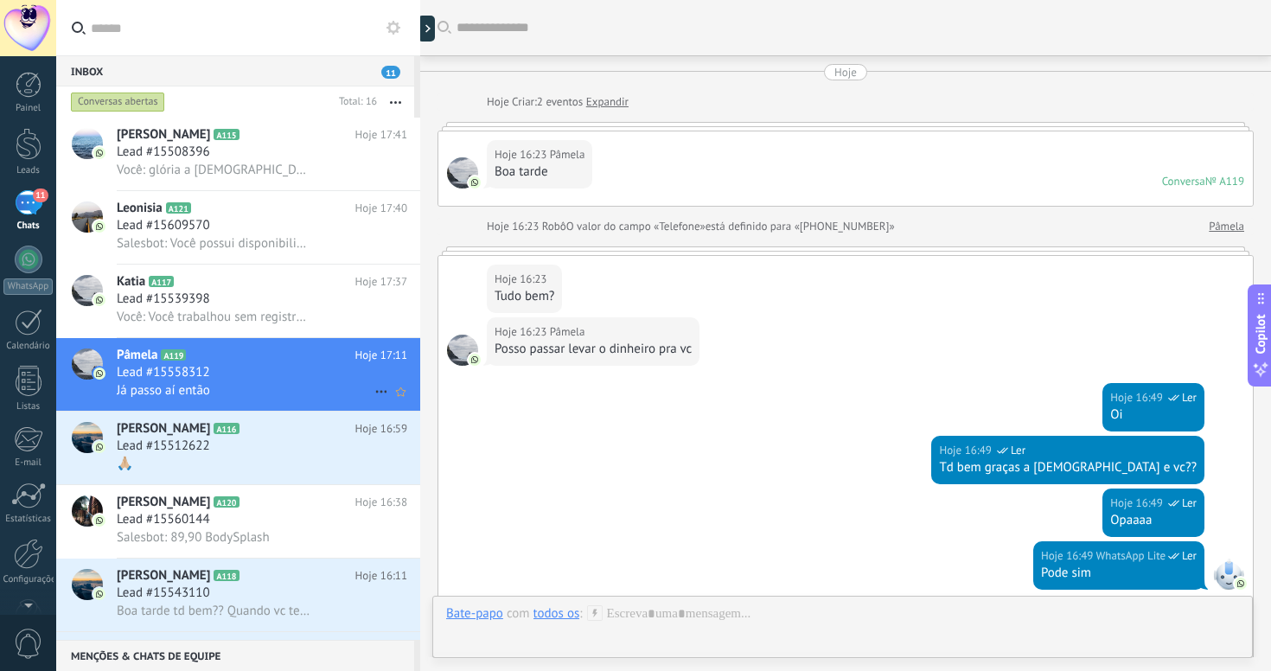
scroll to position [303, 0]
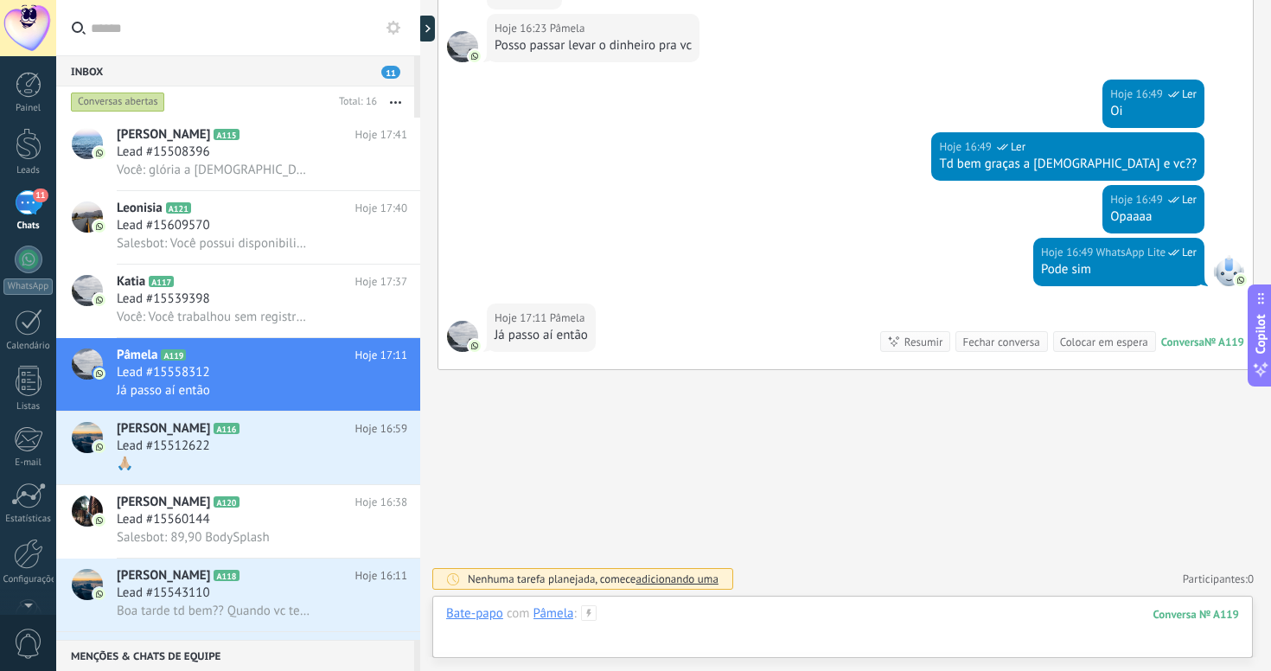
click at [783, 622] on div at bounding box center [842, 631] width 793 height 52
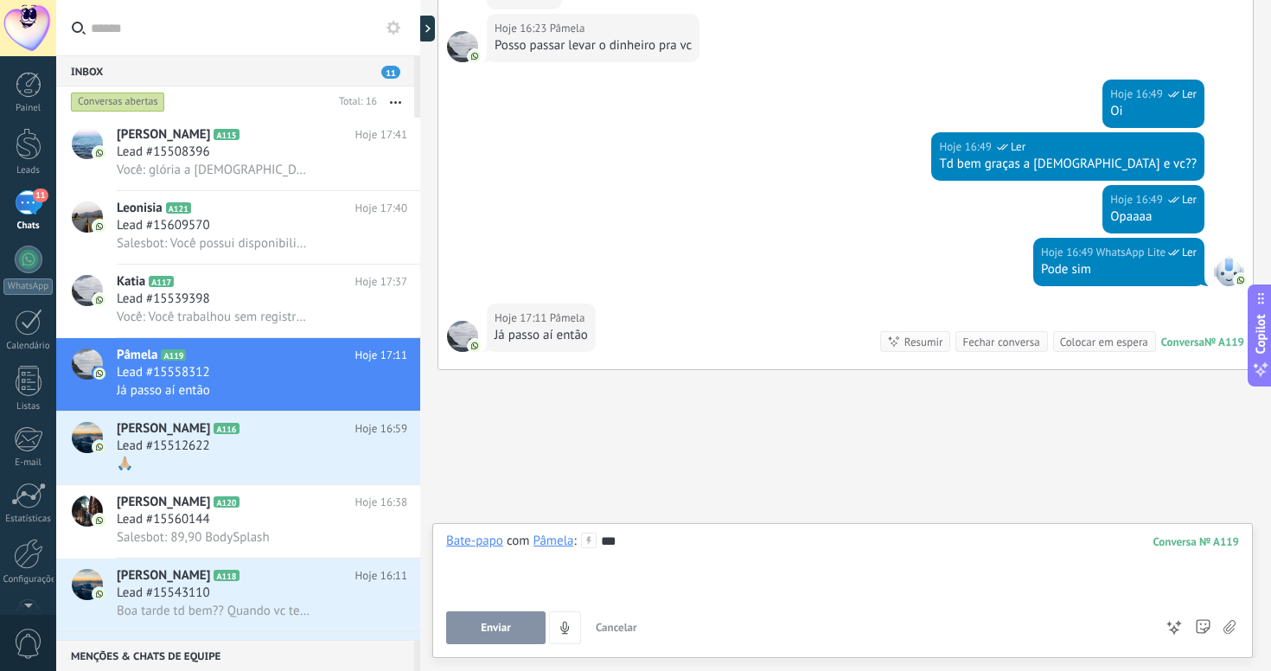
click at [518, 629] on button "Enviar" at bounding box center [495, 627] width 99 height 33
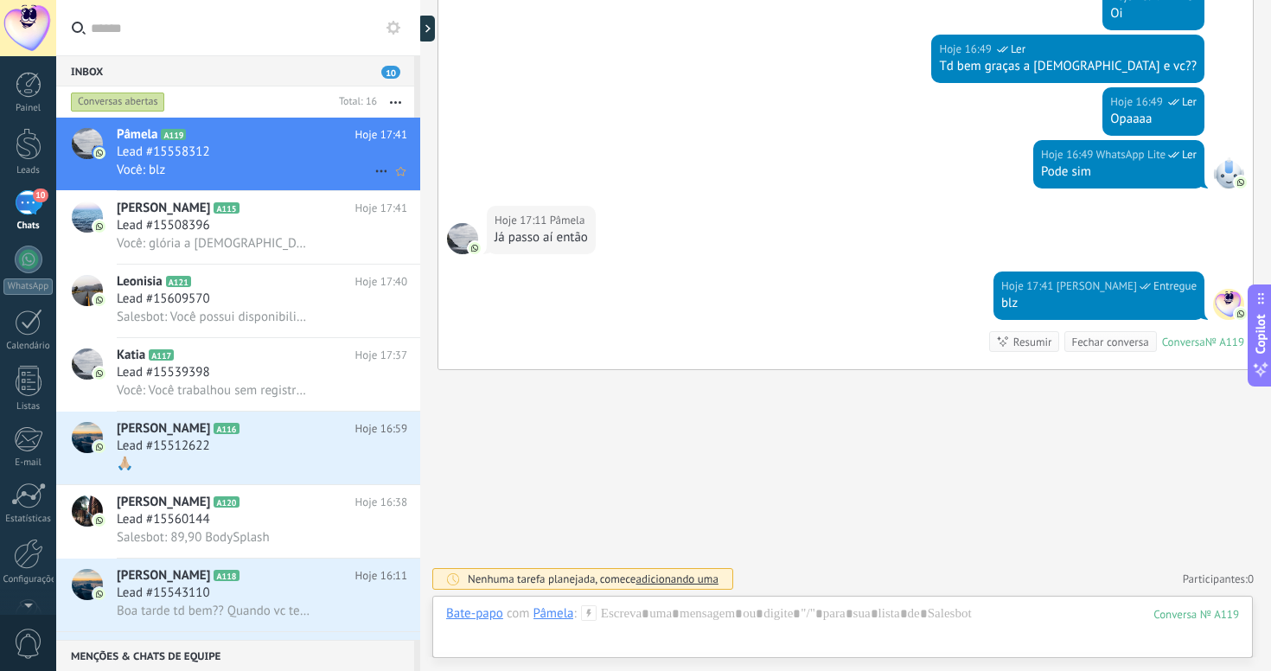
click at [246, 150] on div "Lead #15558312" at bounding box center [262, 152] width 290 height 17
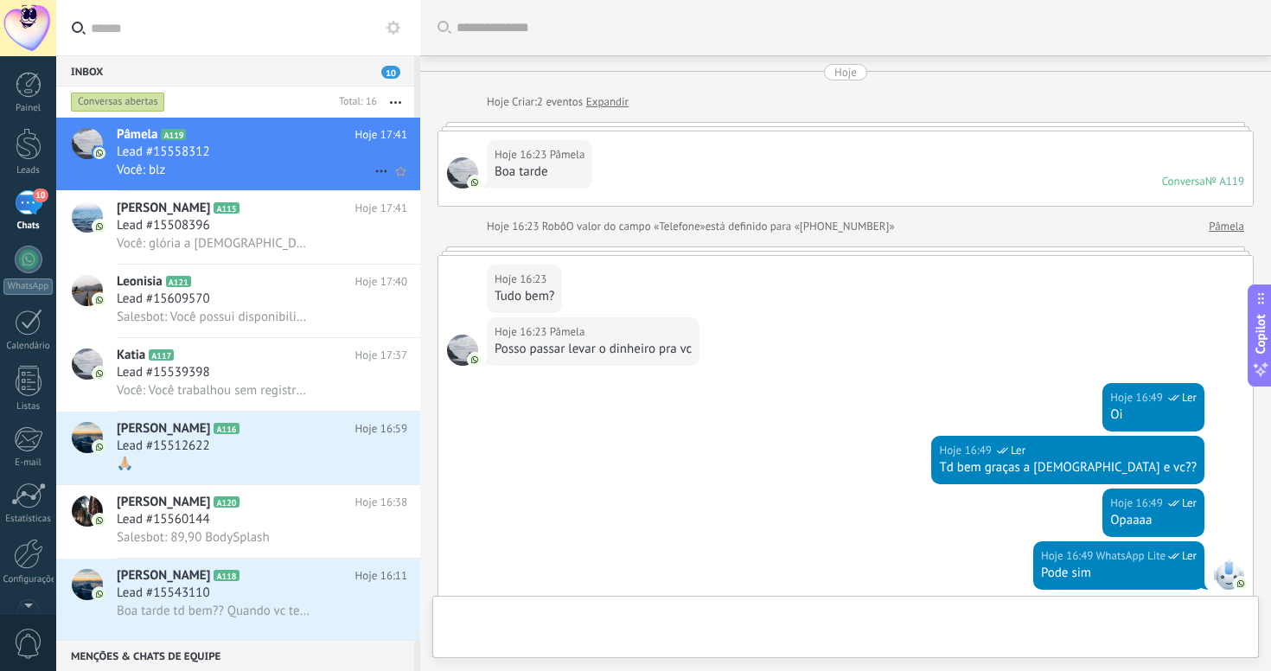
scroll to position [401, 0]
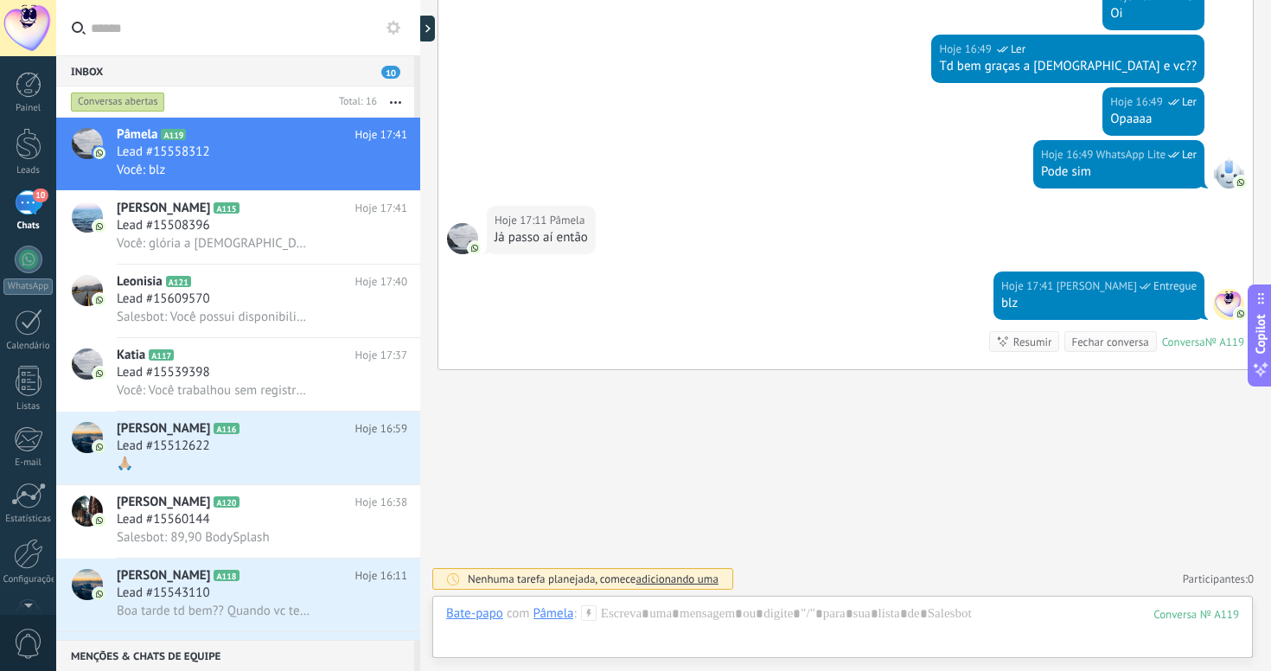
click at [39, 205] on div "10" at bounding box center [29, 202] width 28 height 25
